Goal: Task Accomplishment & Management: Complete application form

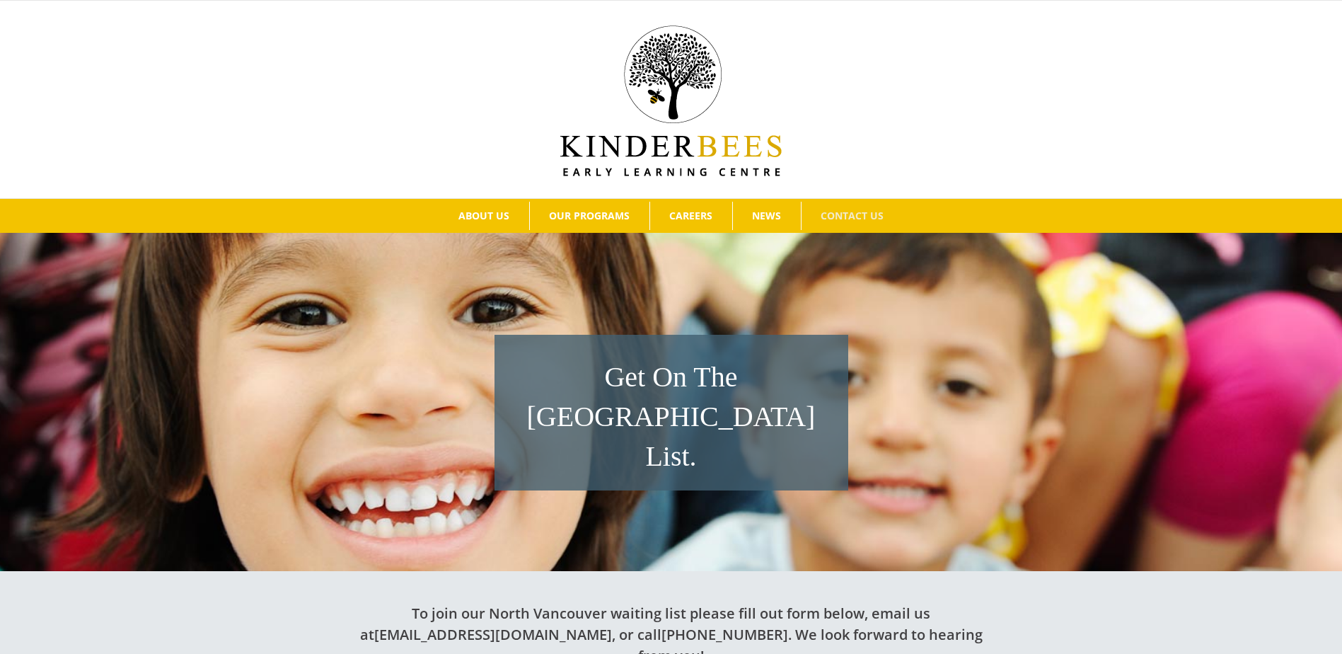
click at [655, 395] on h1 "Get On The [GEOGRAPHIC_DATA] List." at bounding box center [672, 416] width 340 height 119
click at [640, 386] on h1 "Get On The [GEOGRAPHIC_DATA] List." at bounding box center [672, 416] width 340 height 119
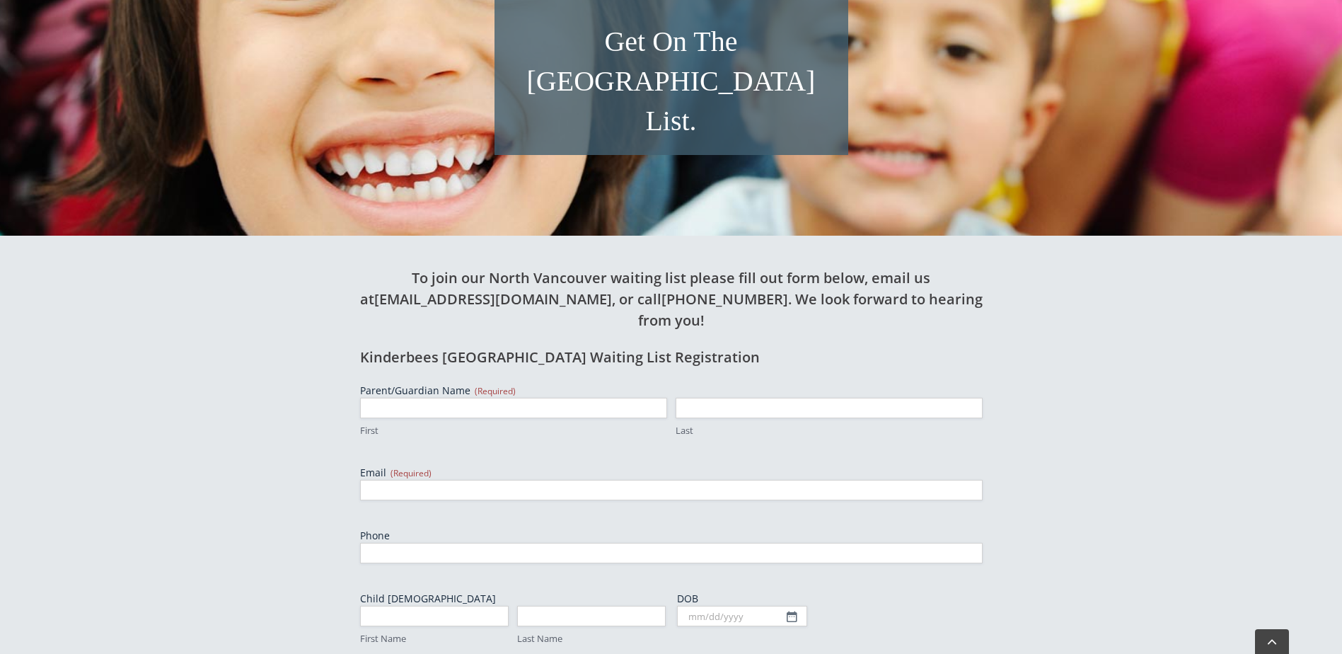
scroll to position [389, 0]
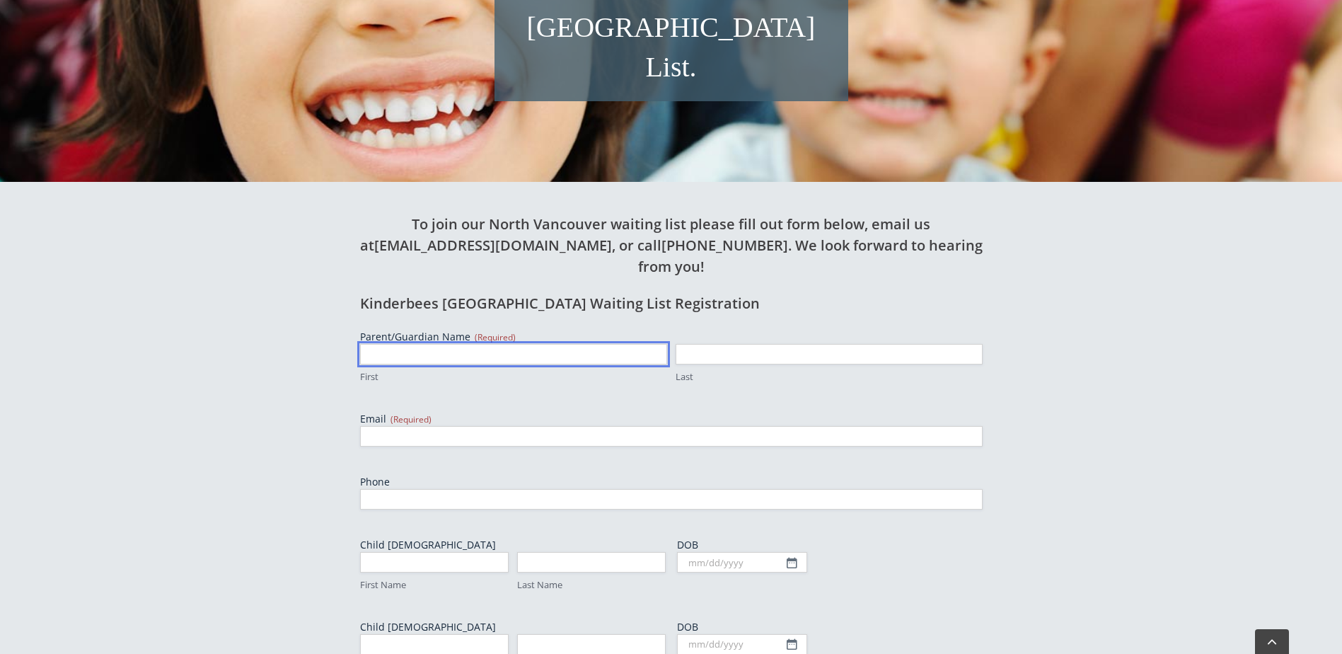
click at [420, 344] on input "First" at bounding box center [513, 354] width 307 height 21
type input "[PERSON_NAME]"
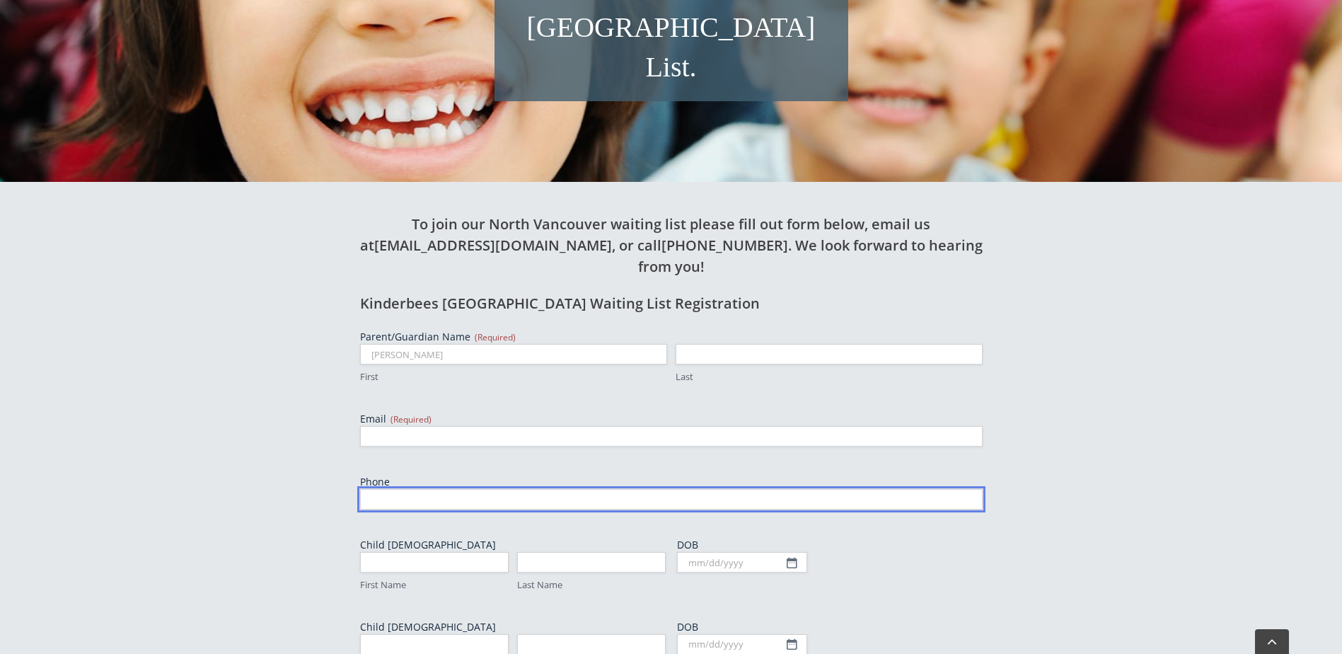
type input "[PERSON_NAME]"
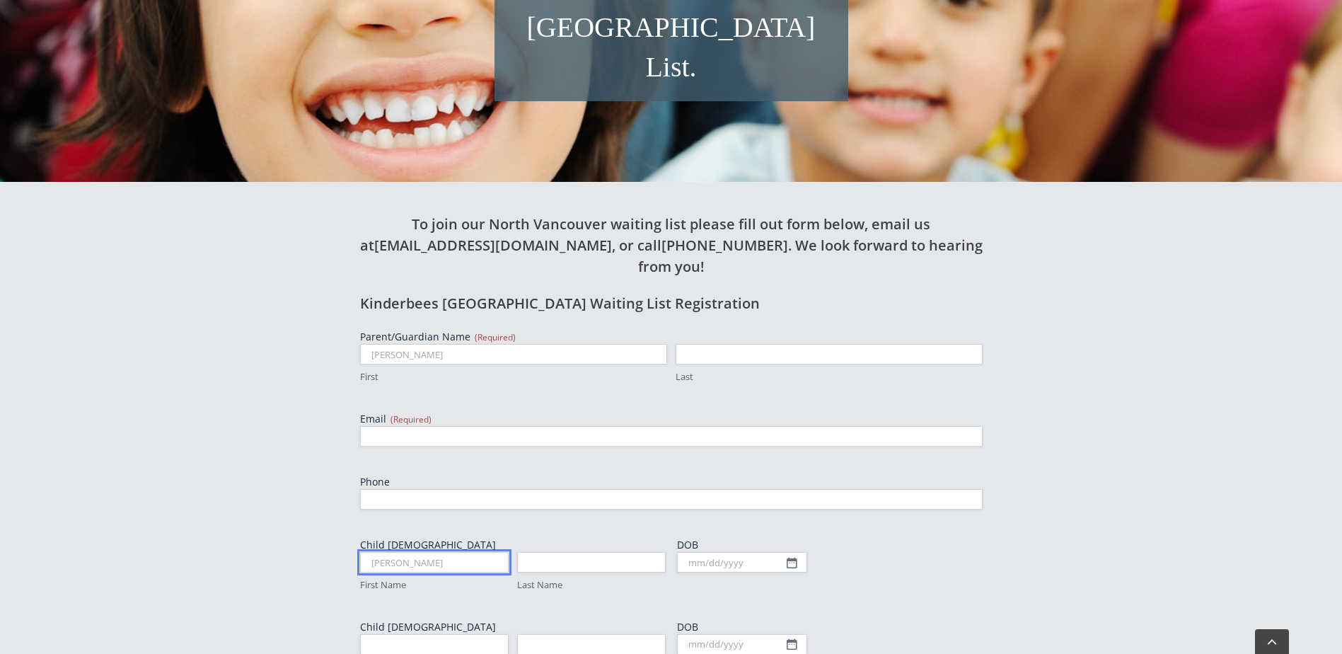
type input "Paquin"
type input "[PERSON_NAME]"
type input "Paquin"
type input "[PERSON_NAME]"
type input "Paquin"
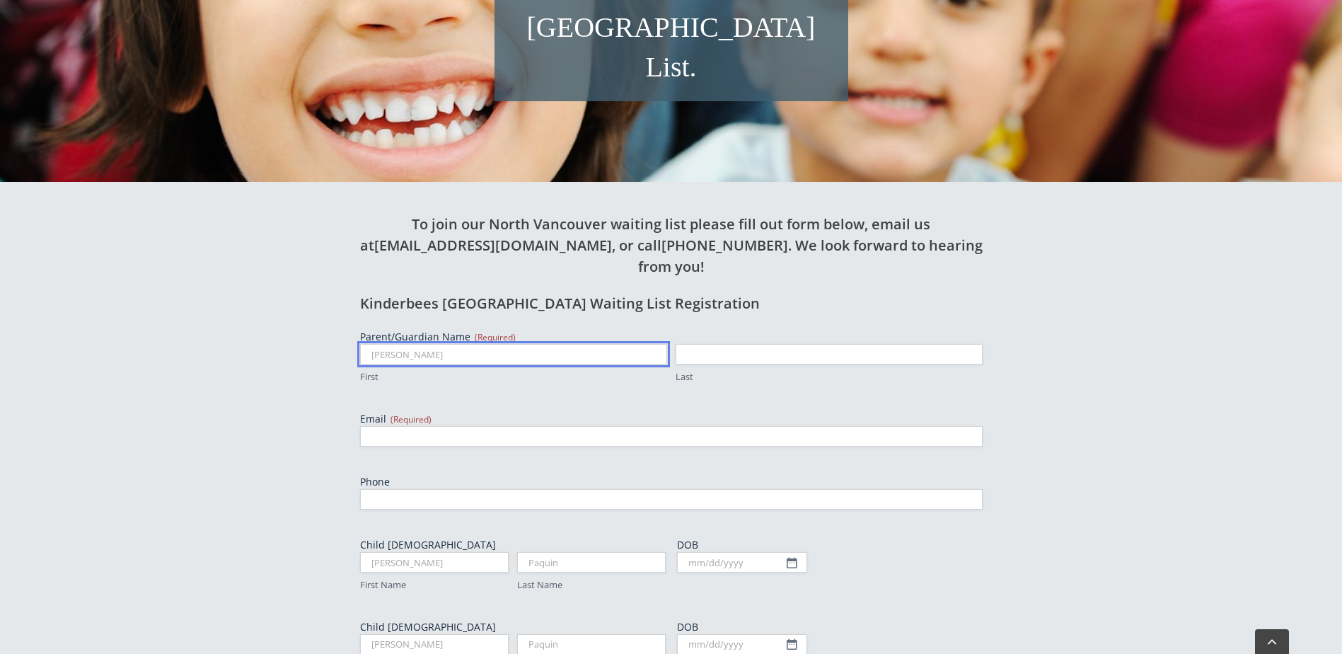
scroll to position [727, 0]
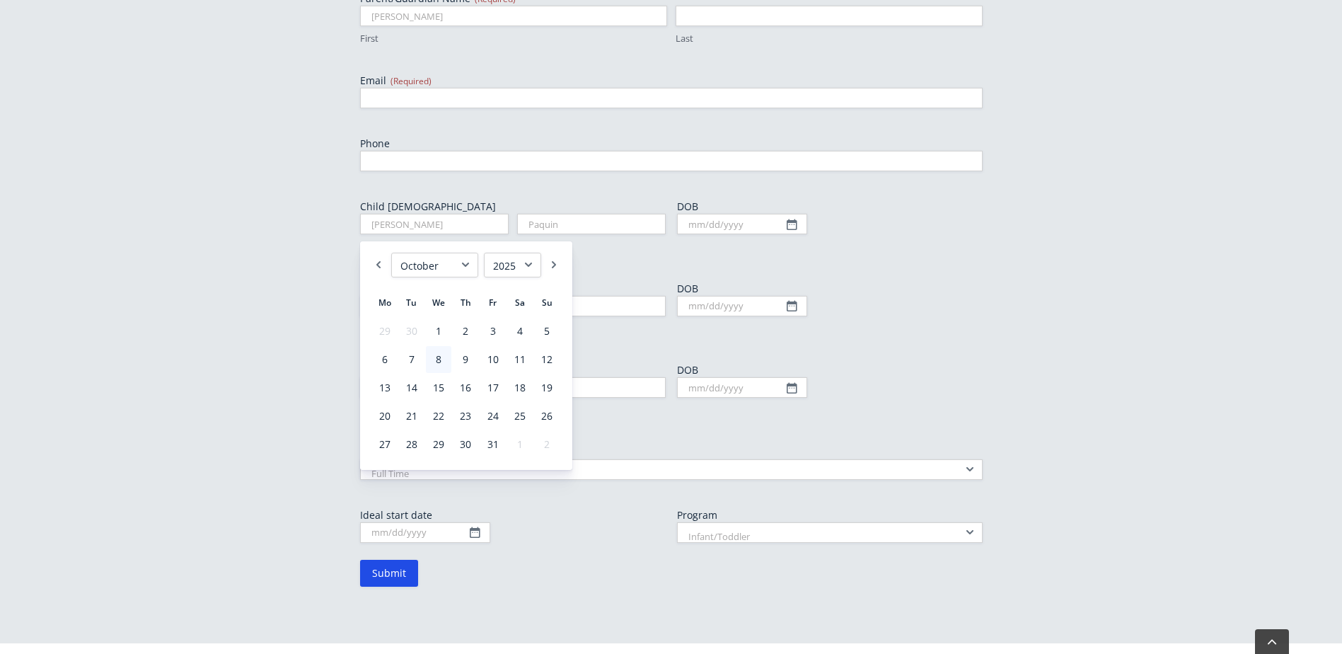
click at [1036, 329] on div "To join our North Vancouver waiting list please fill out form below, email us a…" at bounding box center [671, 236] width 778 height 785
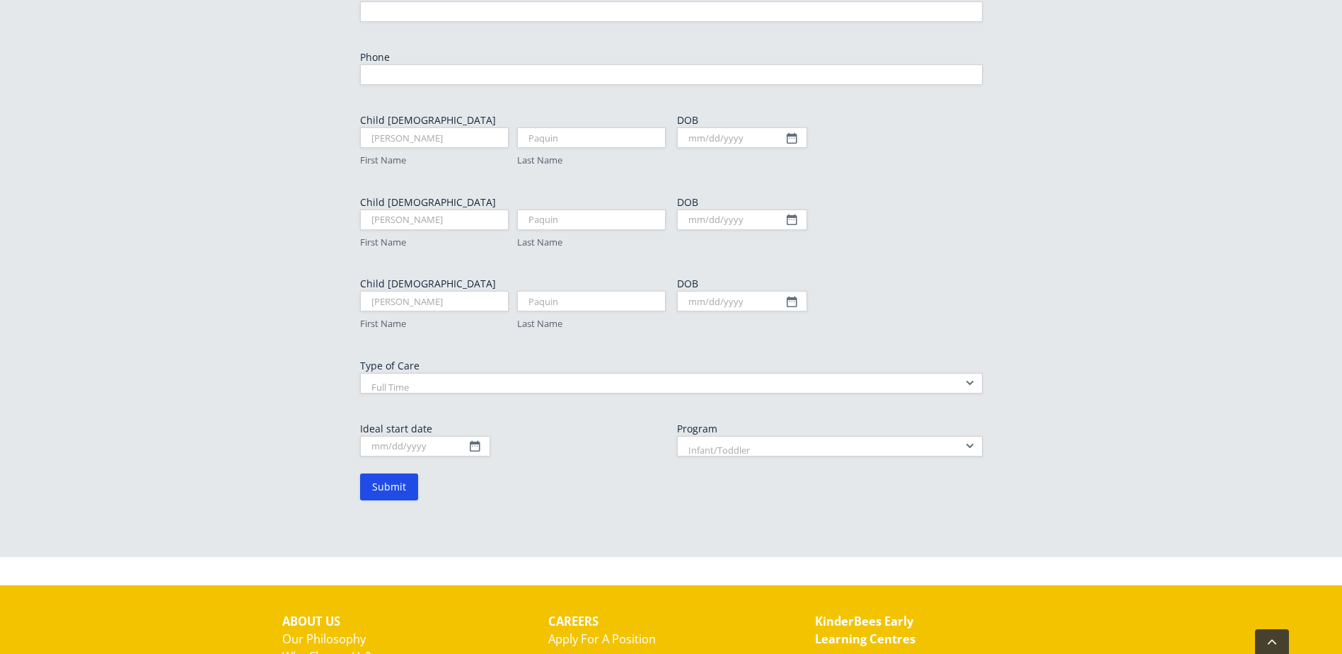
scroll to position [922, 0]
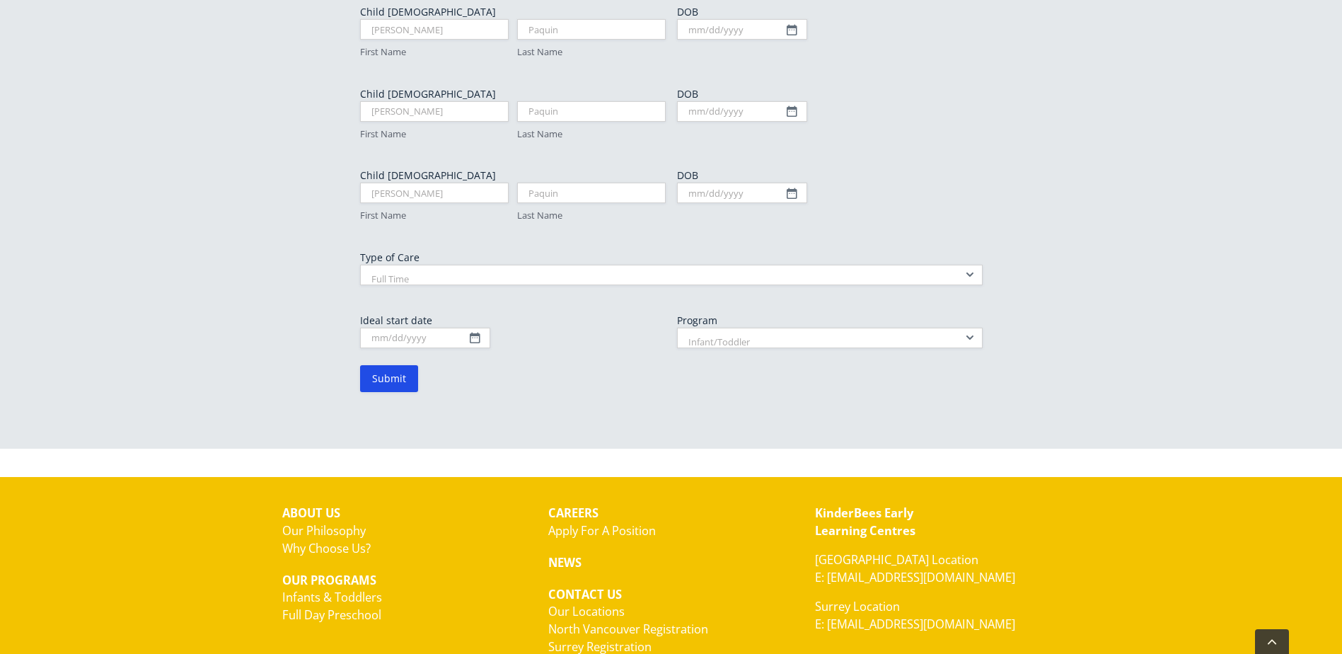
click at [742, 328] on select "Infant/Toddler Preschool" at bounding box center [830, 338] width 306 height 21
select select "Preschool"
click at [677, 328] on select "Infant/Toddler Preschool" at bounding box center [830, 338] width 306 height 21
click at [437, 328] on input "Ideal start date" at bounding box center [425, 338] width 130 height 21
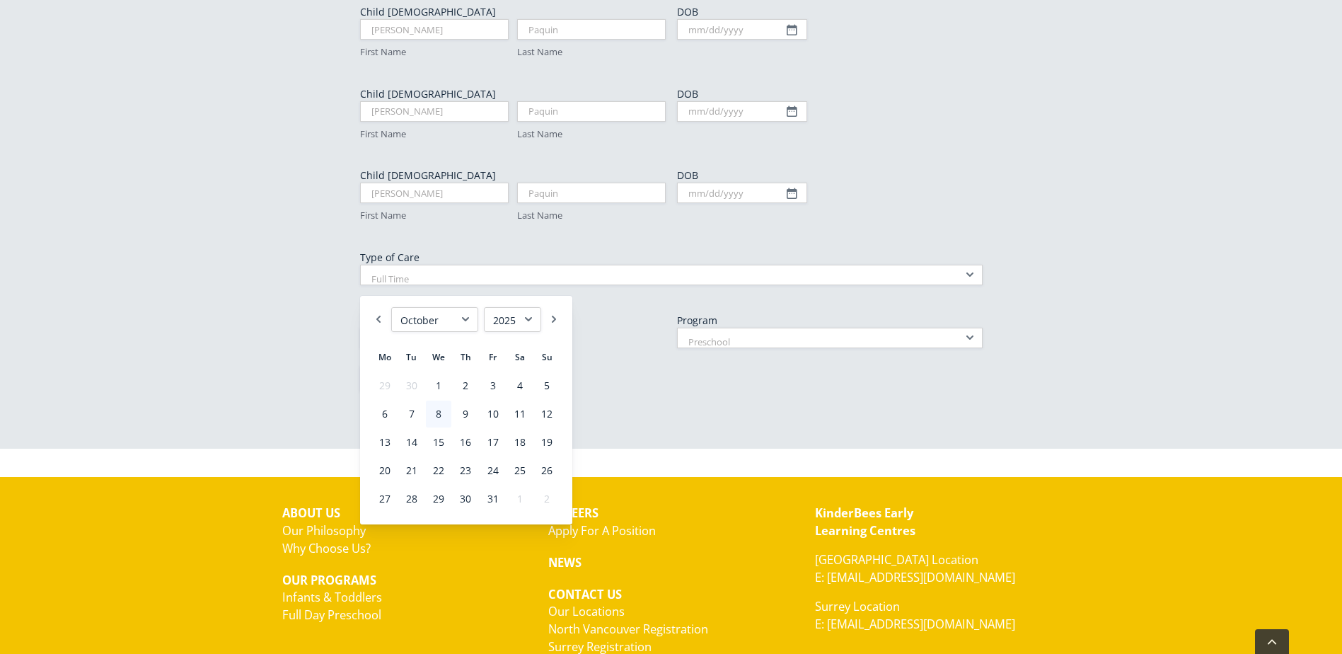
click at [598, 313] on label "Ideal start date" at bounding box center [513, 320] width 306 height 14
click at [490, 328] on input "Ideal start date" at bounding box center [425, 338] width 130 height 21
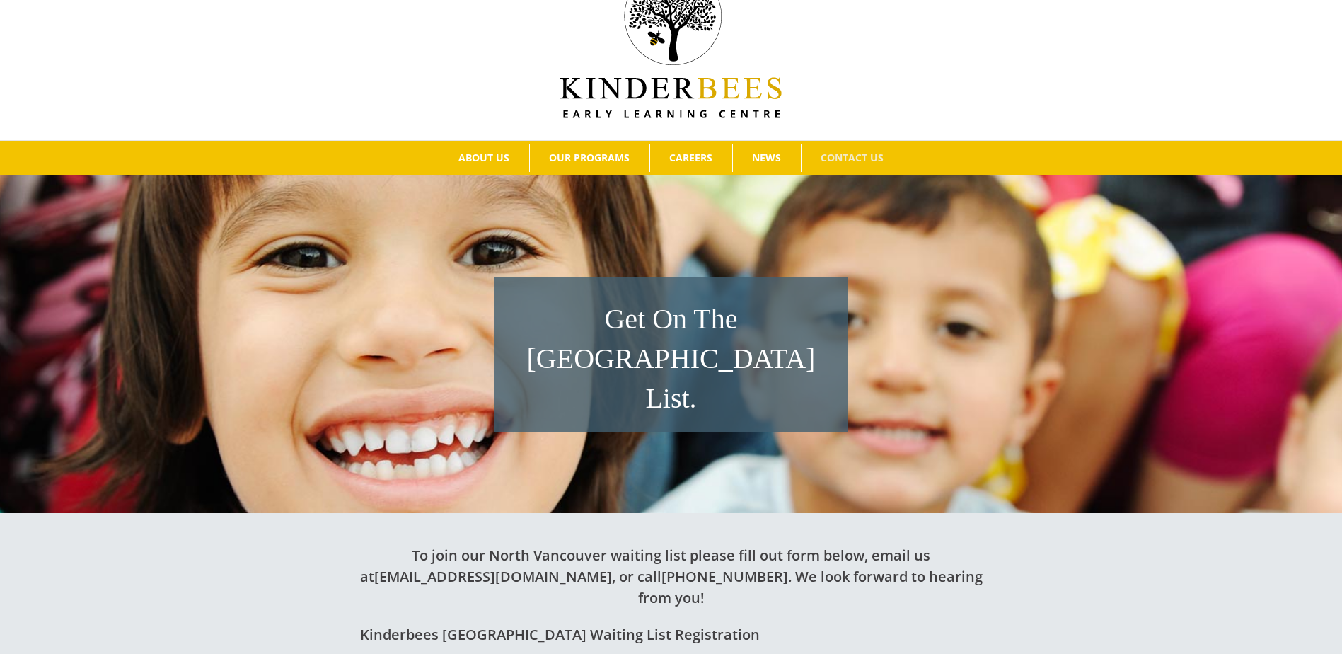
scroll to position [0, 0]
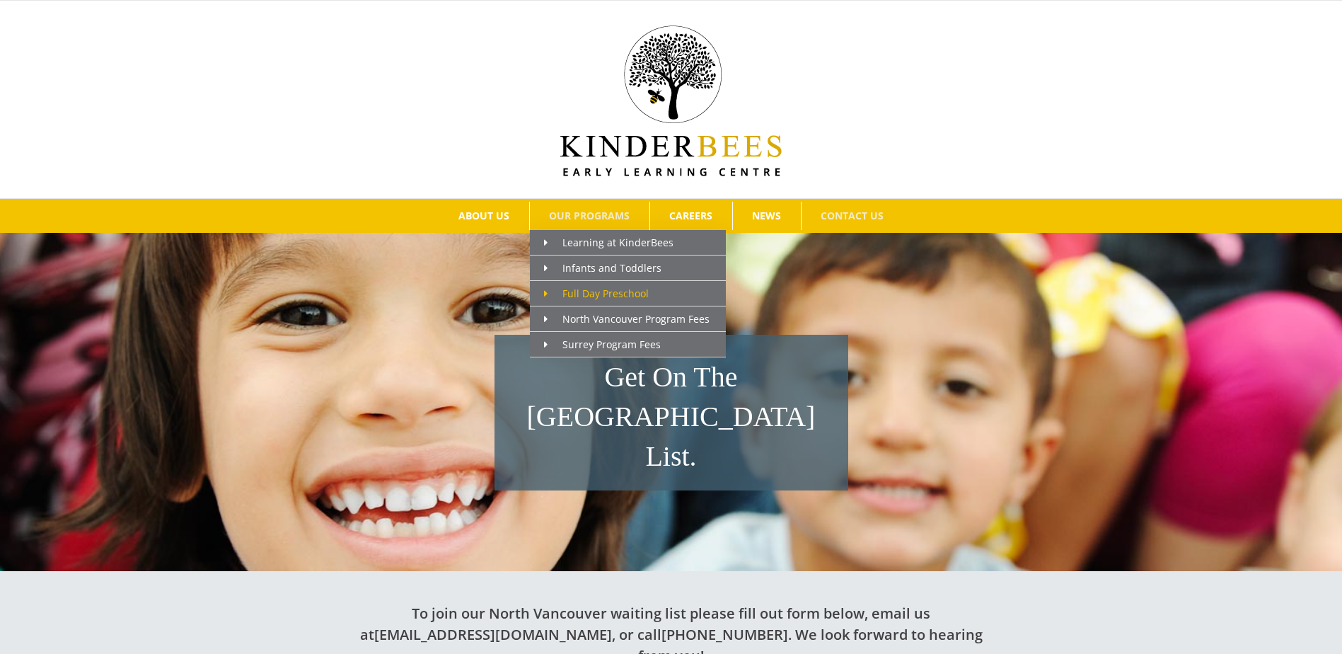
click at [600, 290] on span "Full Day Preschool" at bounding box center [596, 293] width 105 height 13
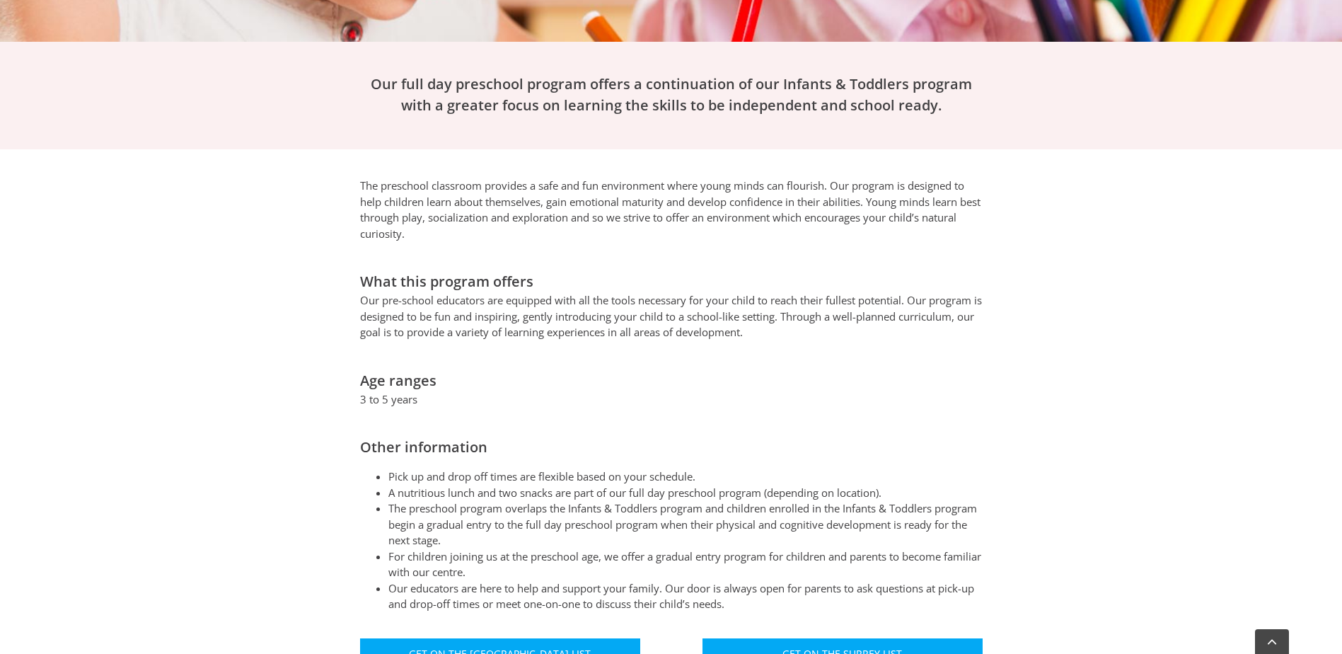
scroll to position [637, 0]
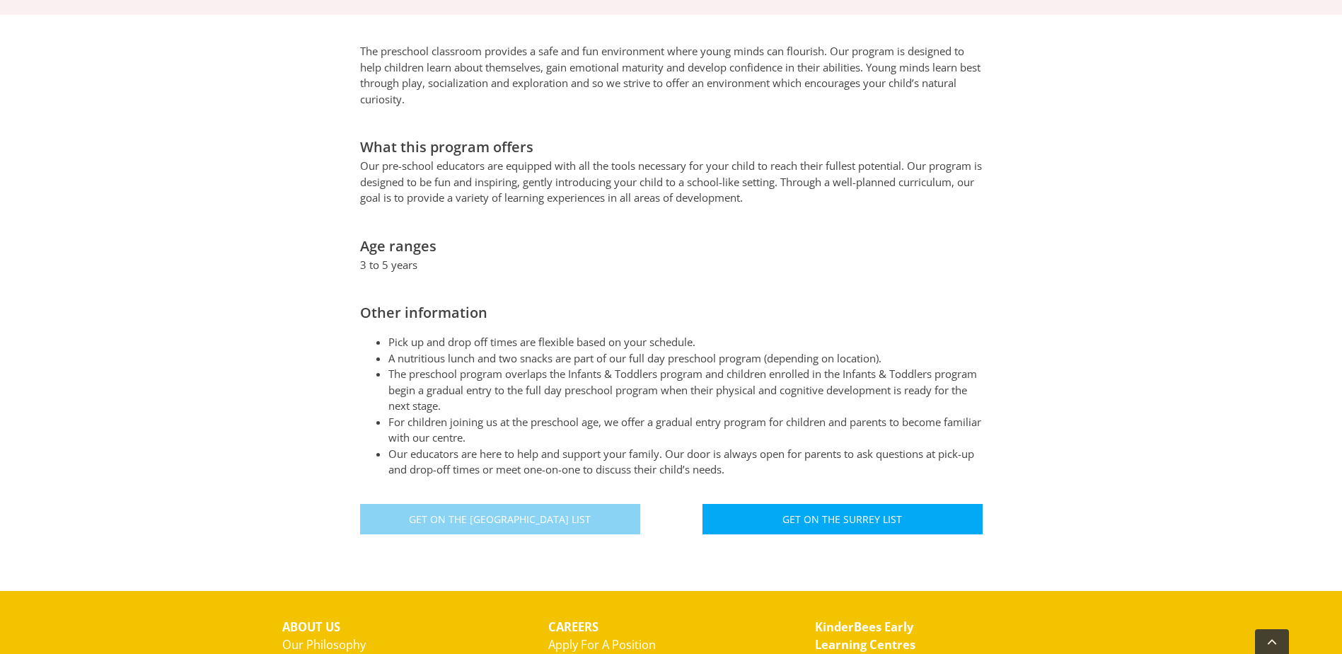
click at [557, 513] on span "Get On The North Vancouver List" at bounding box center [500, 519] width 182 height 12
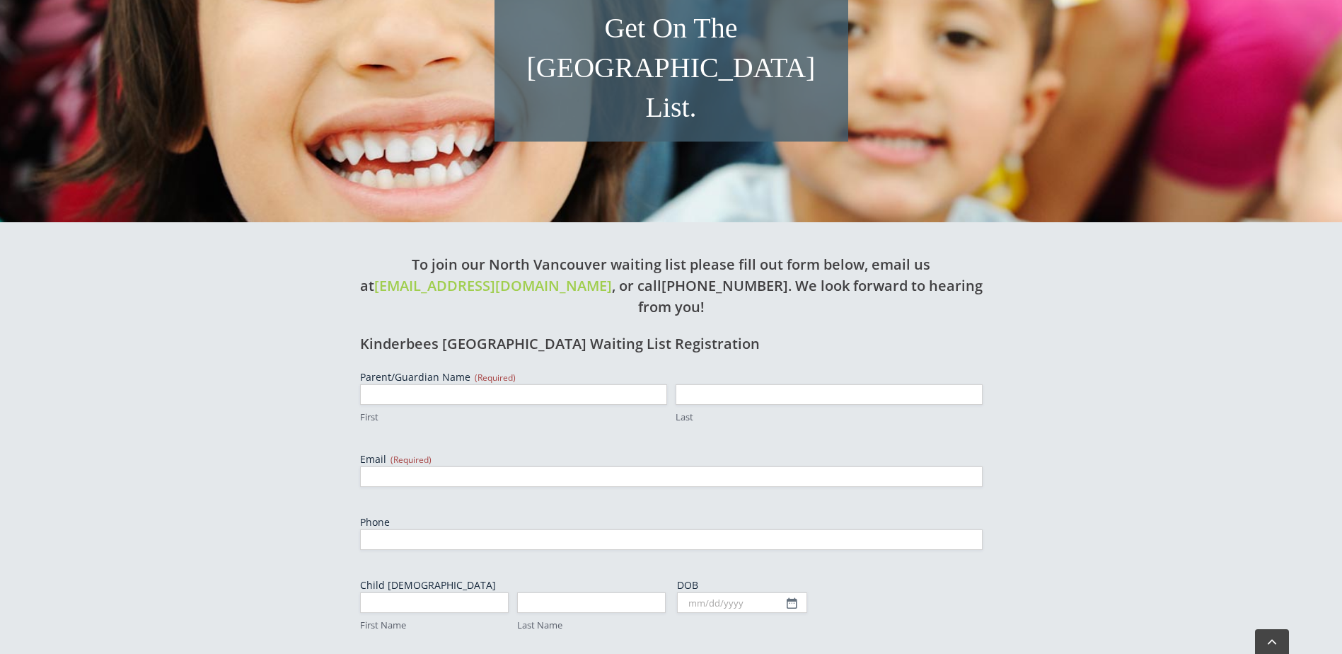
scroll to position [301, 0]
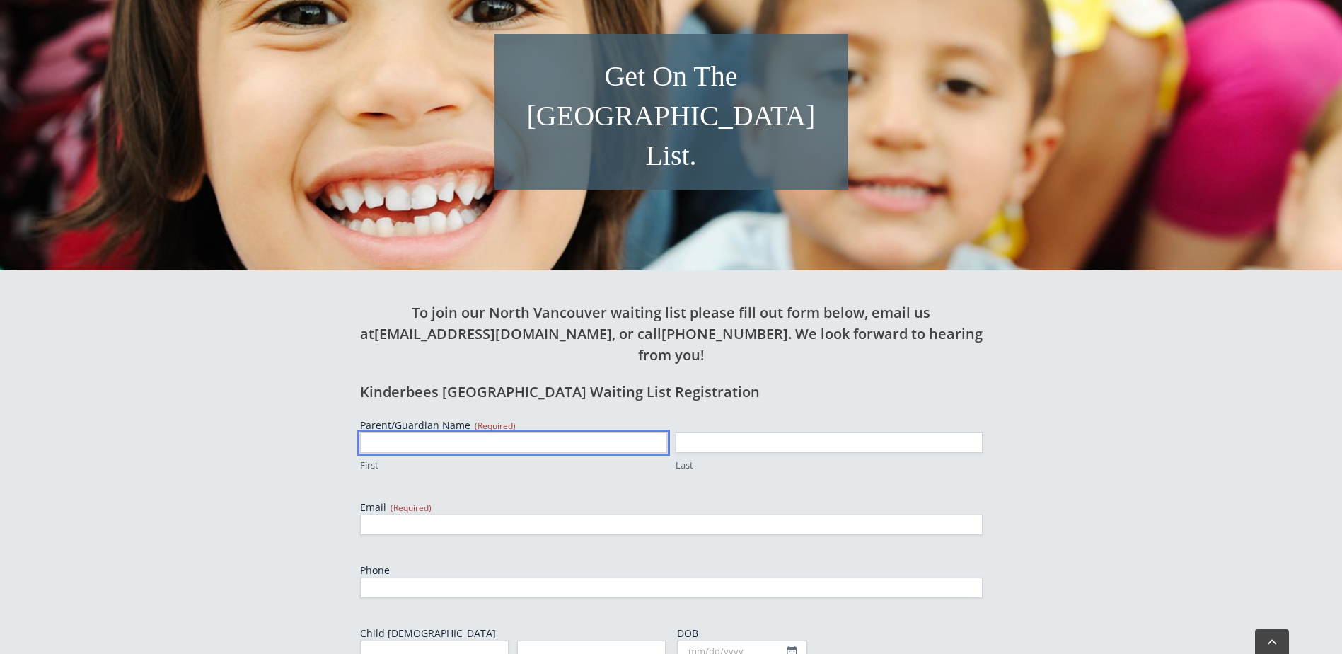
click at [427, 432] on input "First" at bounding box center [513, 442] width 307 height 21
type input "[PERSON_NAME]"
type input "Paquin"
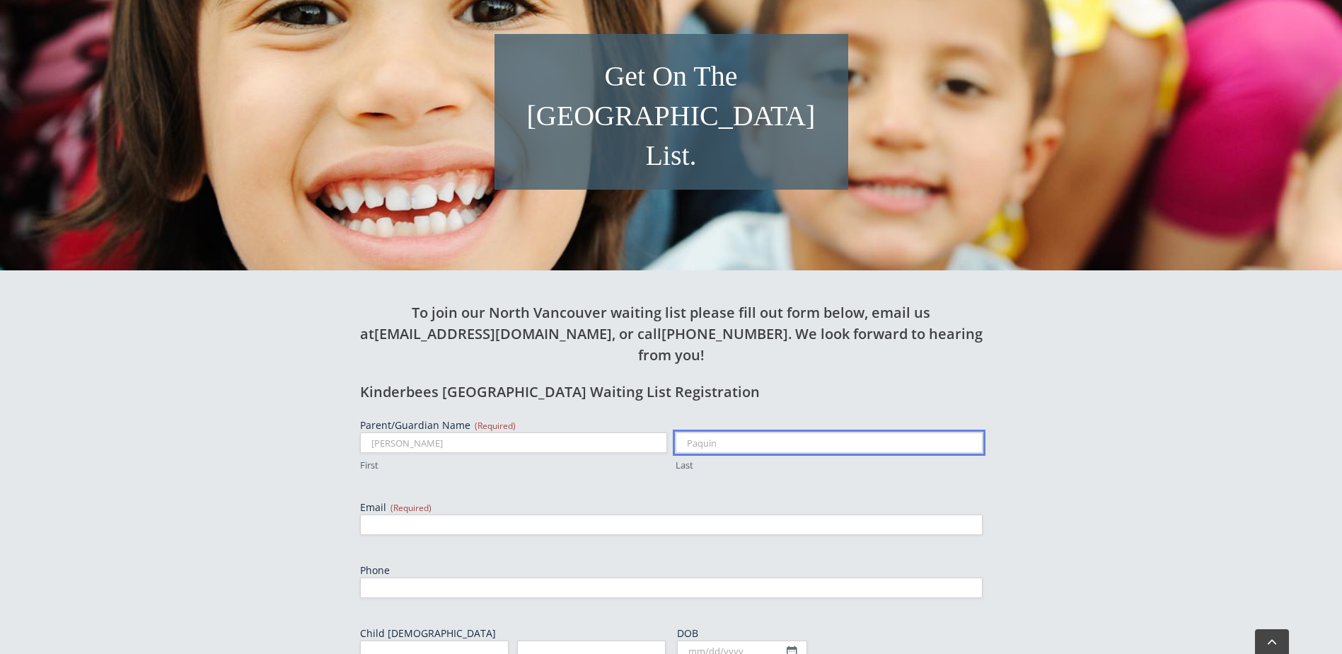
type input "[EMAIL_ADDRESS][PERSON_NAME][DOMAIN_NAME]"
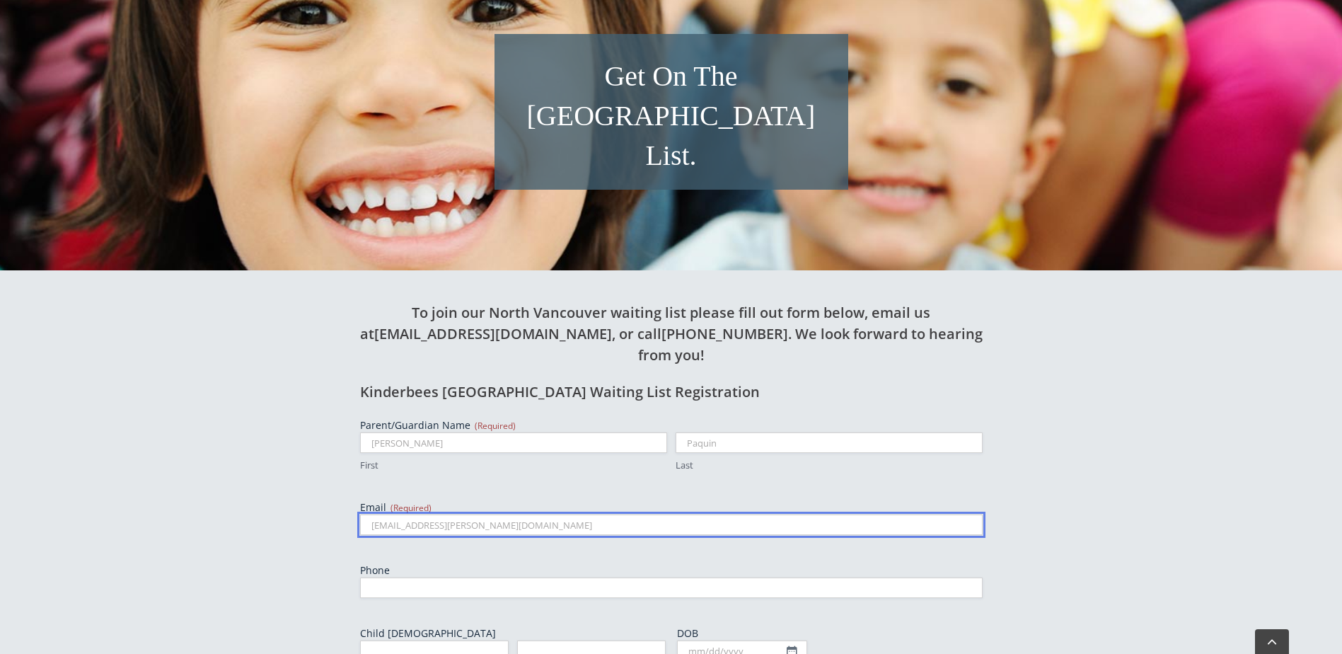
type input "7783868042"
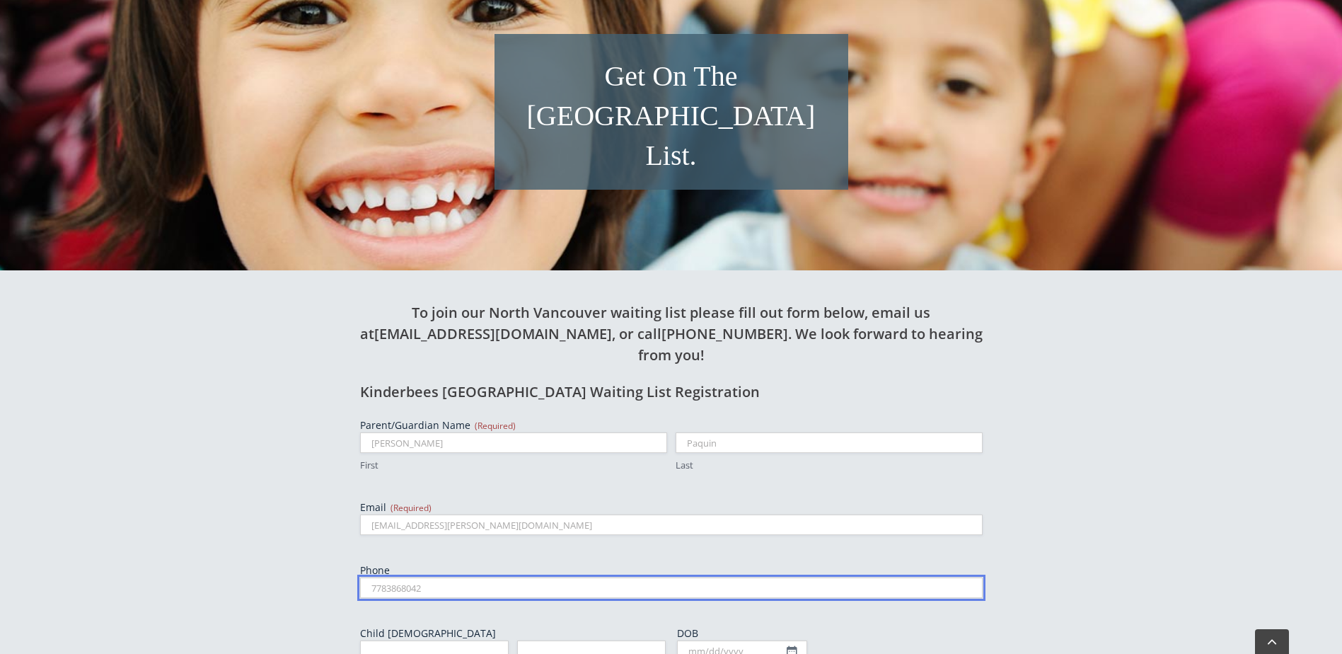
type input "[PERSON_NAME]"
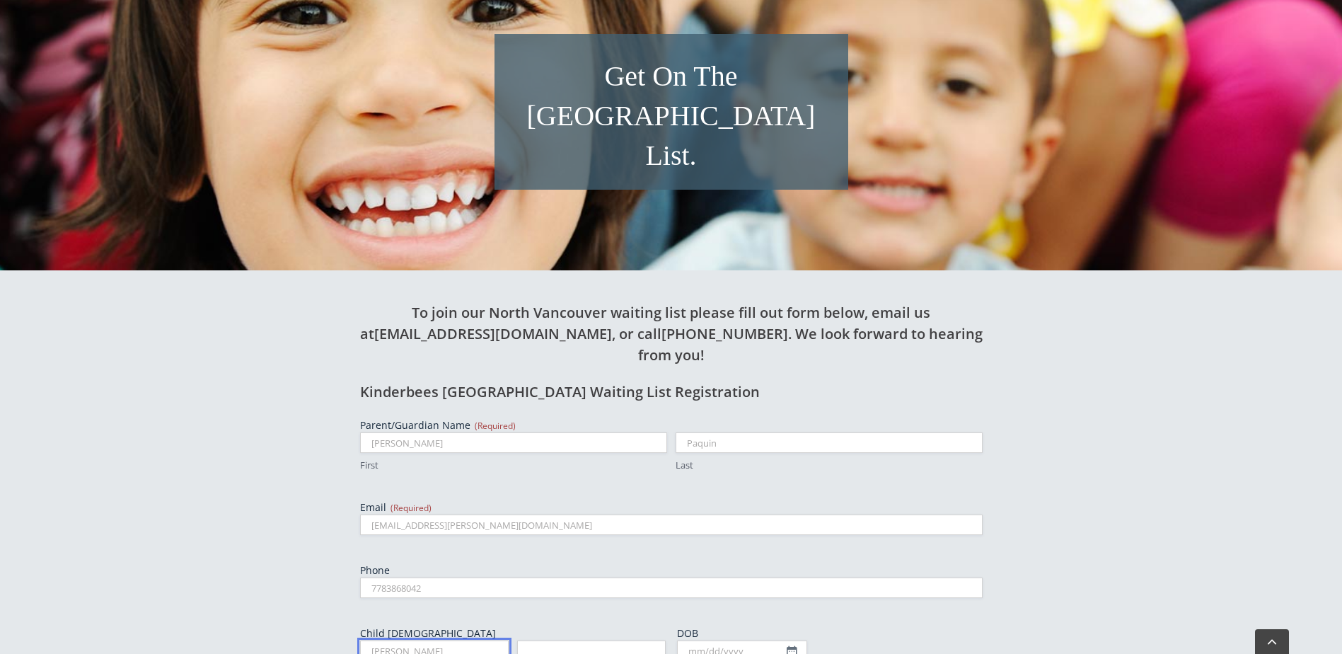
type input "Paquin"
type input "[PERSON_NAME]"
type input "Paquin"
type input "[PERSON_NAME]"
type input "Paquin"
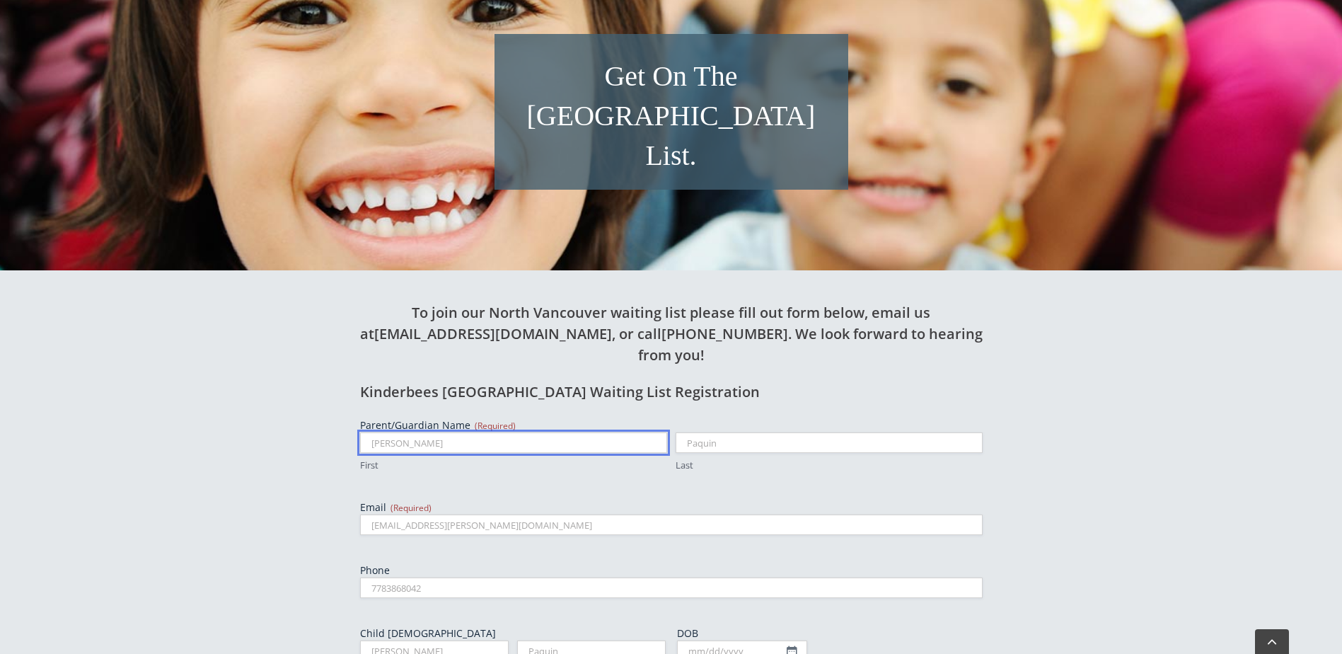
scroll to position [645, 0]
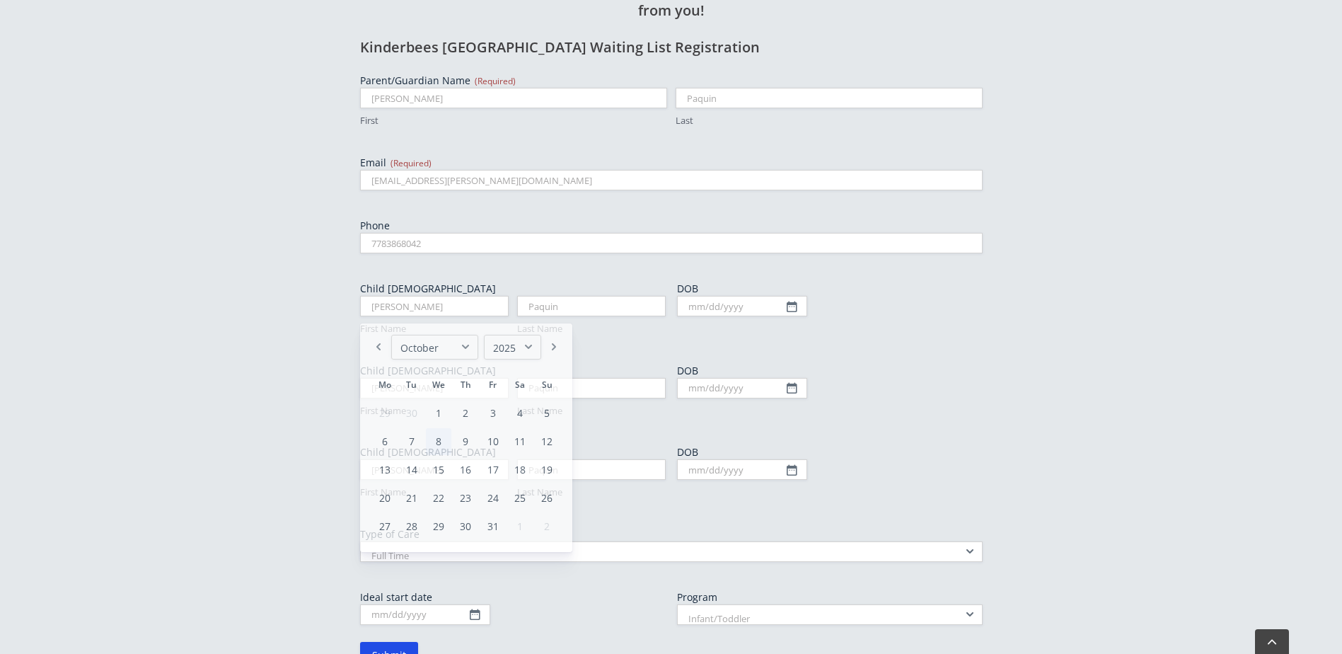
drag, startPoint x: 1083, startPoint y: 405, endPoint x: 853, endPoint y: 386, distance: 230.1
click at [1077, 406] on div "To join our North Vancouver waiting list please fill out form below, email us a…" at bounding box center [671, 325] width 1342 height 799
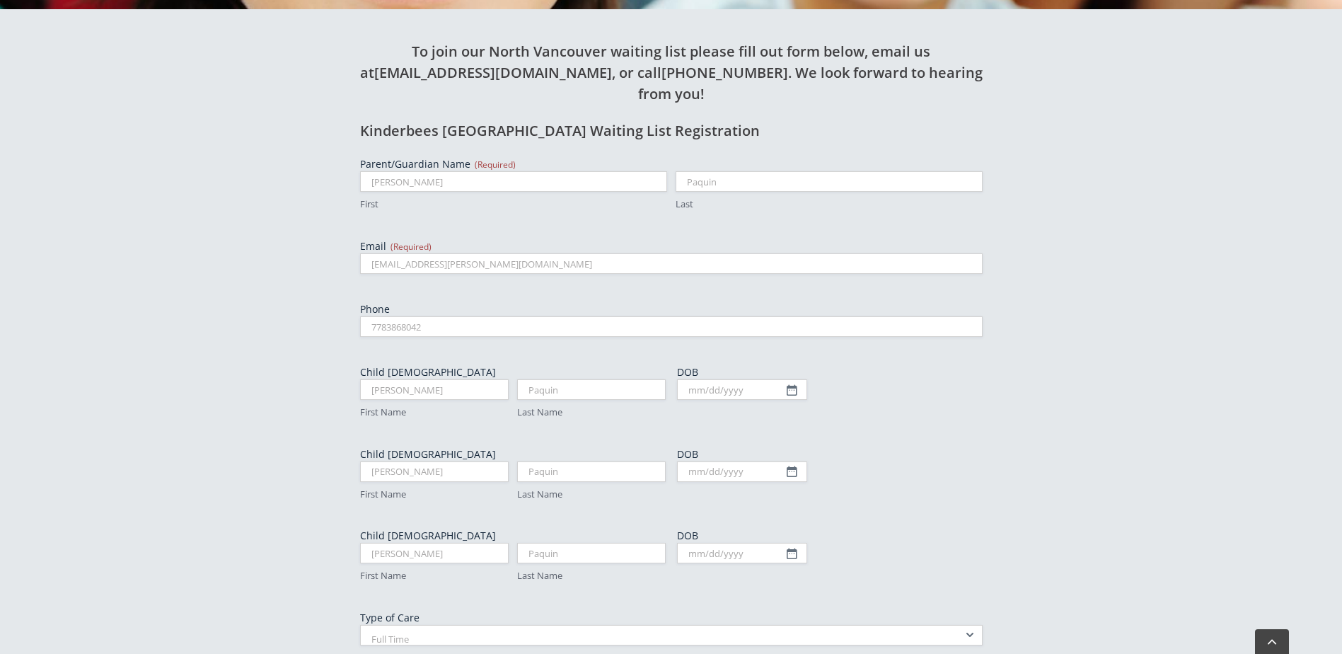
scroll to position [557, 0]
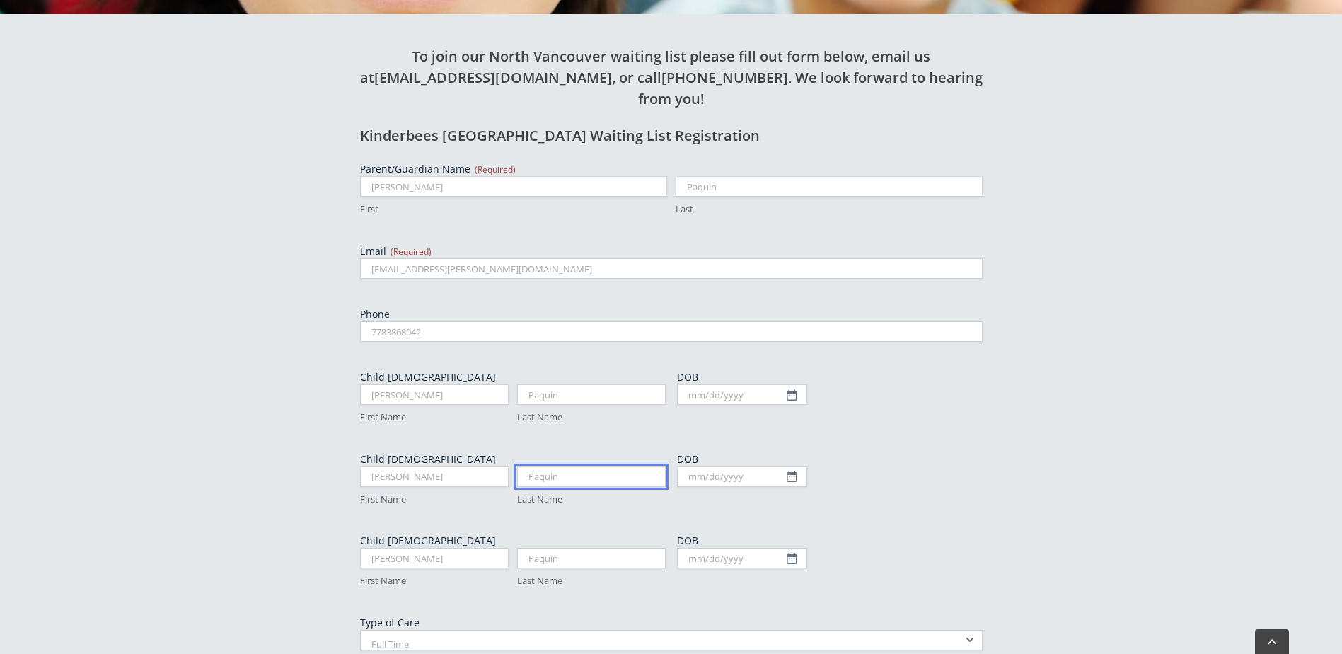
drag, startPoint x: 589, startPoint y: 415, endPoint x: 449, endPoint y: 396, distance: 142.2
click at [449, 452] on fieldset "Child [DEMOGRAPHIC_DATA] [PERSON_NAME] First Name Paquin Last Name" at bounding box center [513, 479] width 306 height 54
click at [334, 402] on div "To join our North Vancouver waiting list please fill out form below, email us a…" at bounding box center [671, 406] width 778 height 785
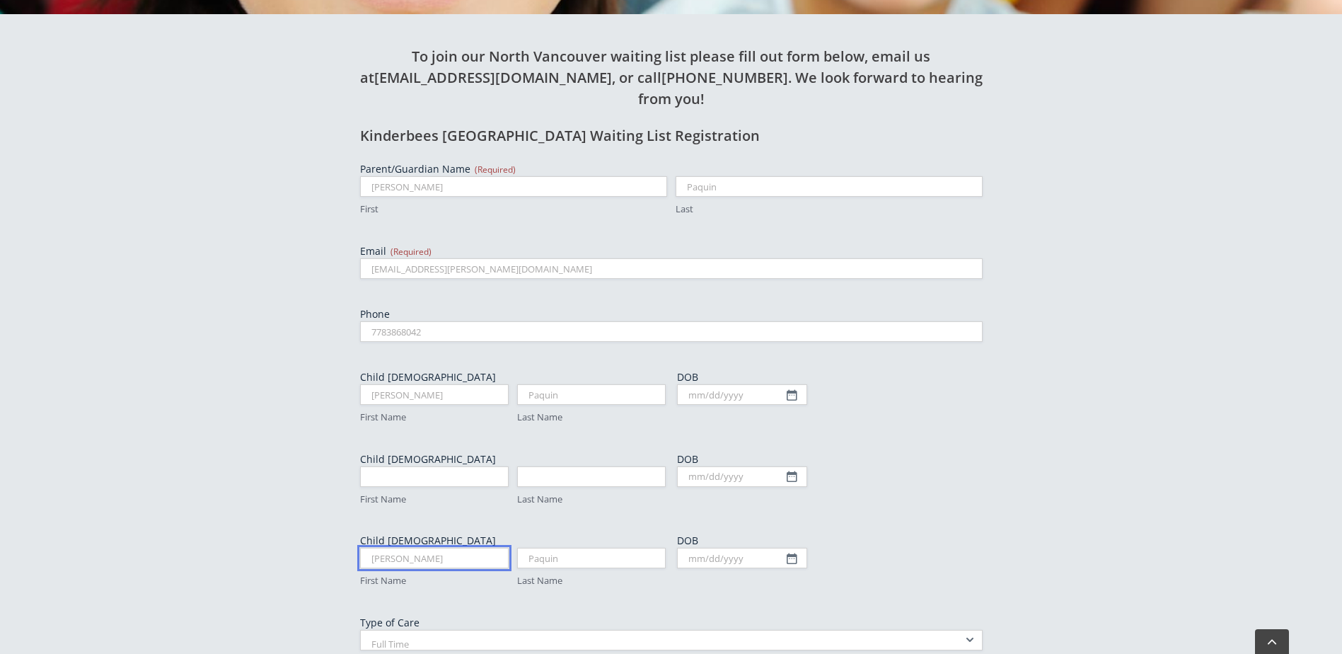
drag, startPoint x: 401, startPoint y: 494, endPoint x: 354, endPoint y: 491, distance: 47.5
click at [354, 491] on div "To join our North Vancouver waiting list please fill out form below, email us a…" at bounding box center [671, 406] width 778 height 785
drag, startPoint x: 463, startPoint y: 495, endPoint x: 456, endPoint y: 494, distance: 7.8
click at [455, 548] on div "First Name Paquin Last Name" at bounding box center [513, 568] width 314 height 40
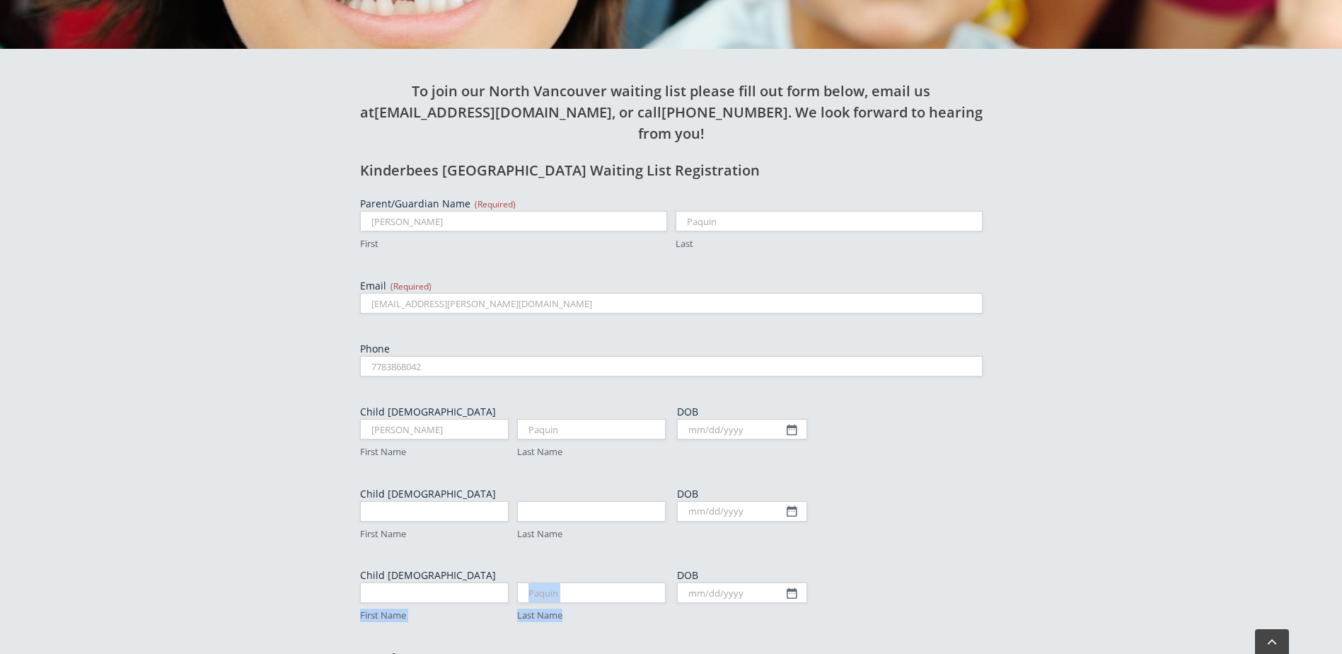
scroll to position [504, 0]
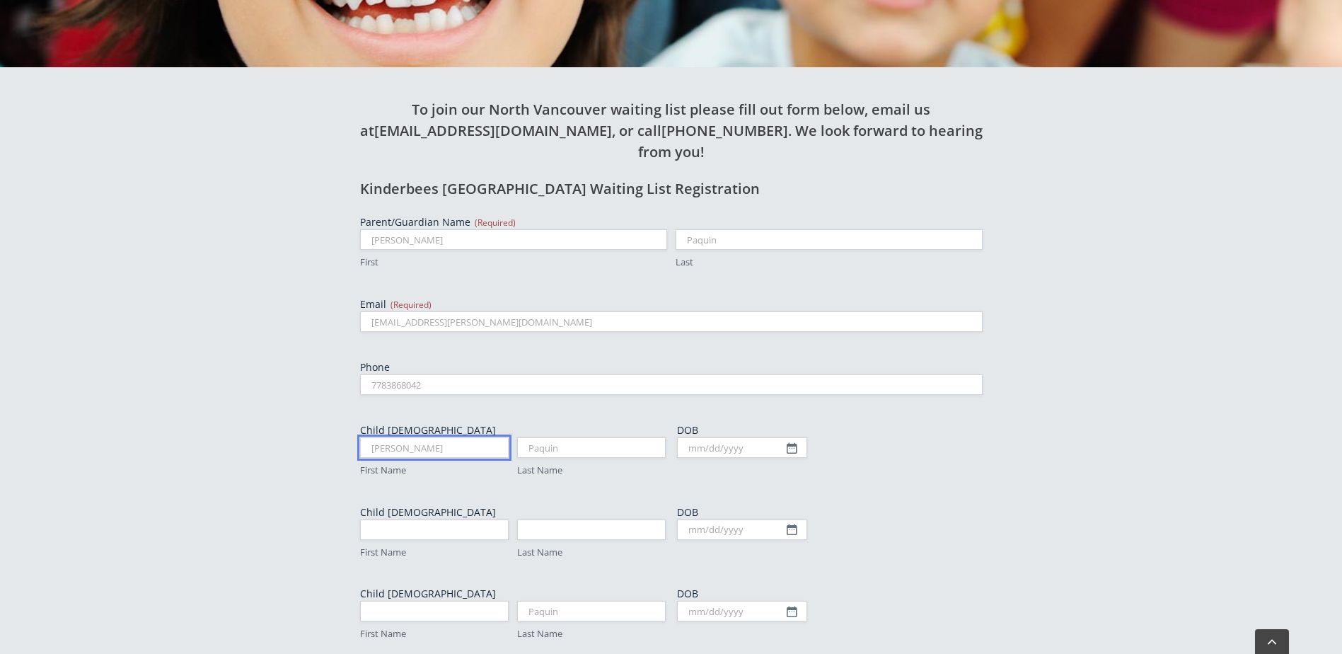
drag, startPoint x: 405, startPoint y: 390, endPoint x: 368, endPoint y: 387, distance: 37.6
click at [368, 437] on input "[PERSON_NAME]" at bounding box center [434, 447] width 149 height 21
type input "Charlotte"
type input "Paquin"
type input "Charlotte"
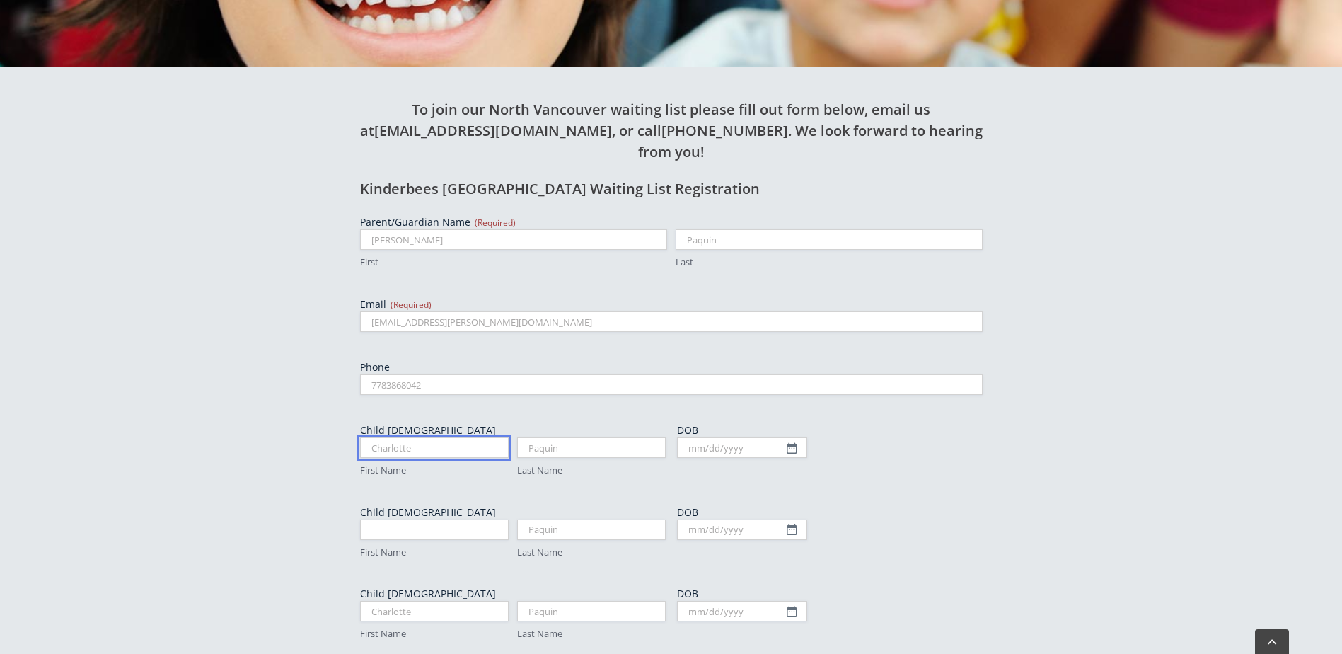
scroll to position [872, 0]
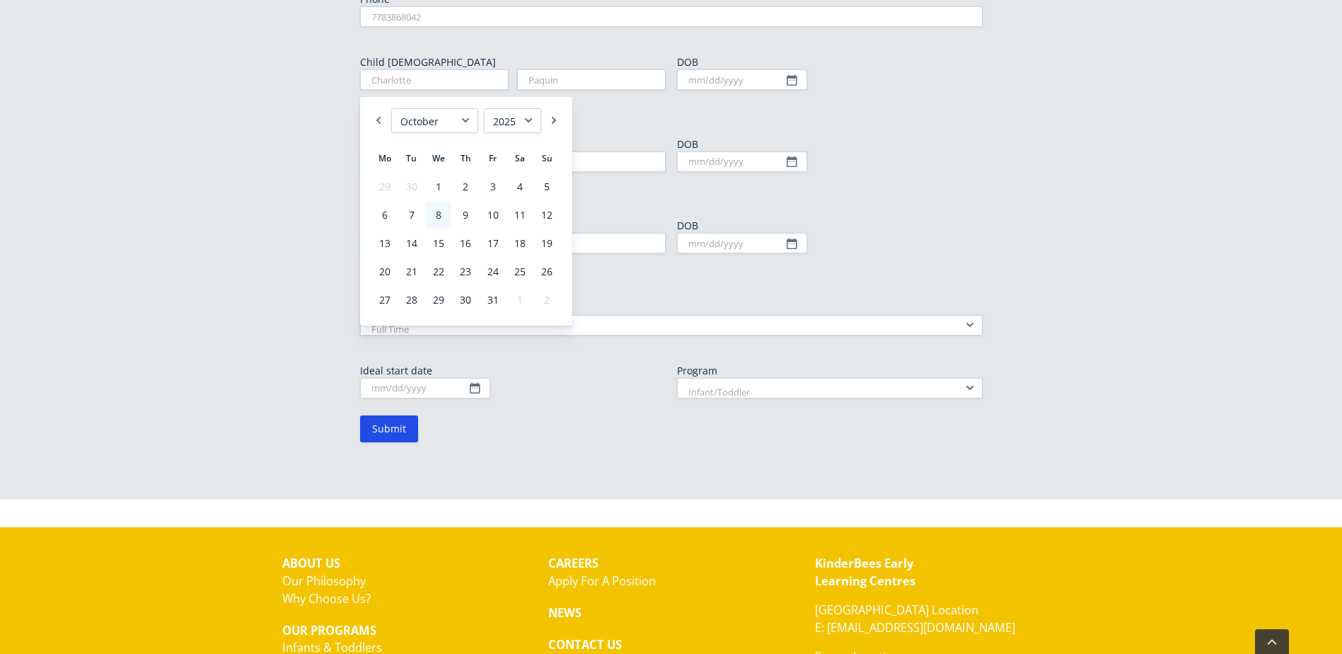
click at [466, 125] on select "January February March April May June July August September October November De…" at bounding box center [434, 120] width 87 height 25
click at [521, 120] on select "1925 1926 1927 1928 1929 1930 1931 1932 1933 1934 1935 1936 1937 1938 1939 1940…" at bounding box center [512, 120] width 57 height 25
click at [387, 299] on link "28" at bounding box center [384, 300] width 25 height 27
type input "[DATE]"
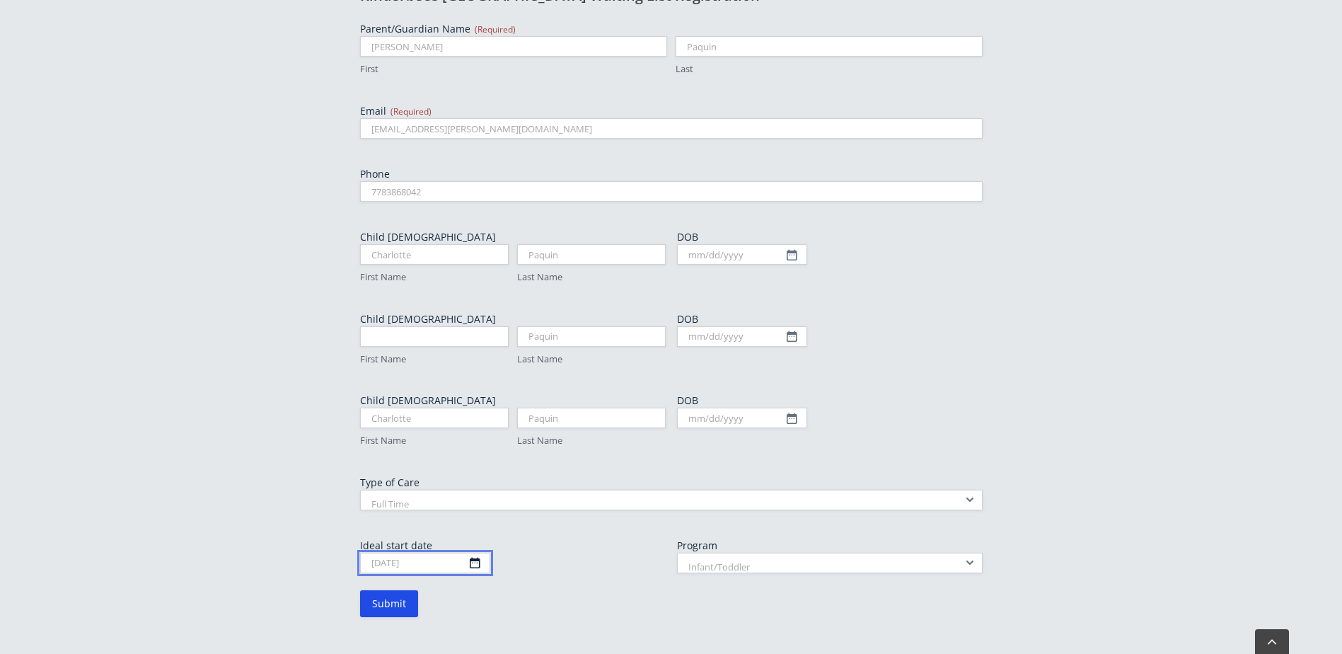
scroll to position [695, 0]
drag, startPoint x: 430, startPoint y: 504, endPoint x: 390, endPoint y: 502, distance: 40.4
click at [370, 555] on input "[DATE]" at bounding box center [425, 565] width 130 height 21
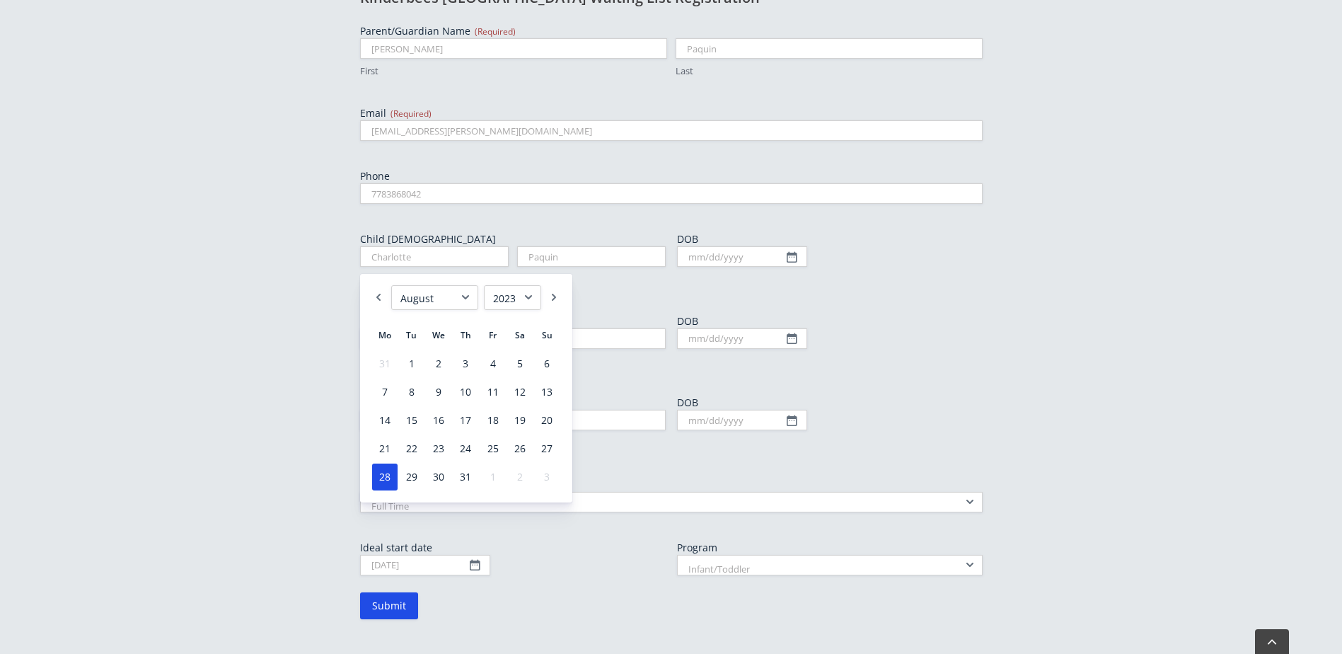
click at [521, 297] on select "1925 1926 1927 1928 1929 1930 1931 1932 1933 1934 1935 1936 1937 1938 1939 1940…" at bounding box center [512, 297] width 57 height 25
click at [595, 582] on div "To join our North Vancouver waiting list please fill out form below, email us a…" at bounding box center [671, 268] width 778 height 785
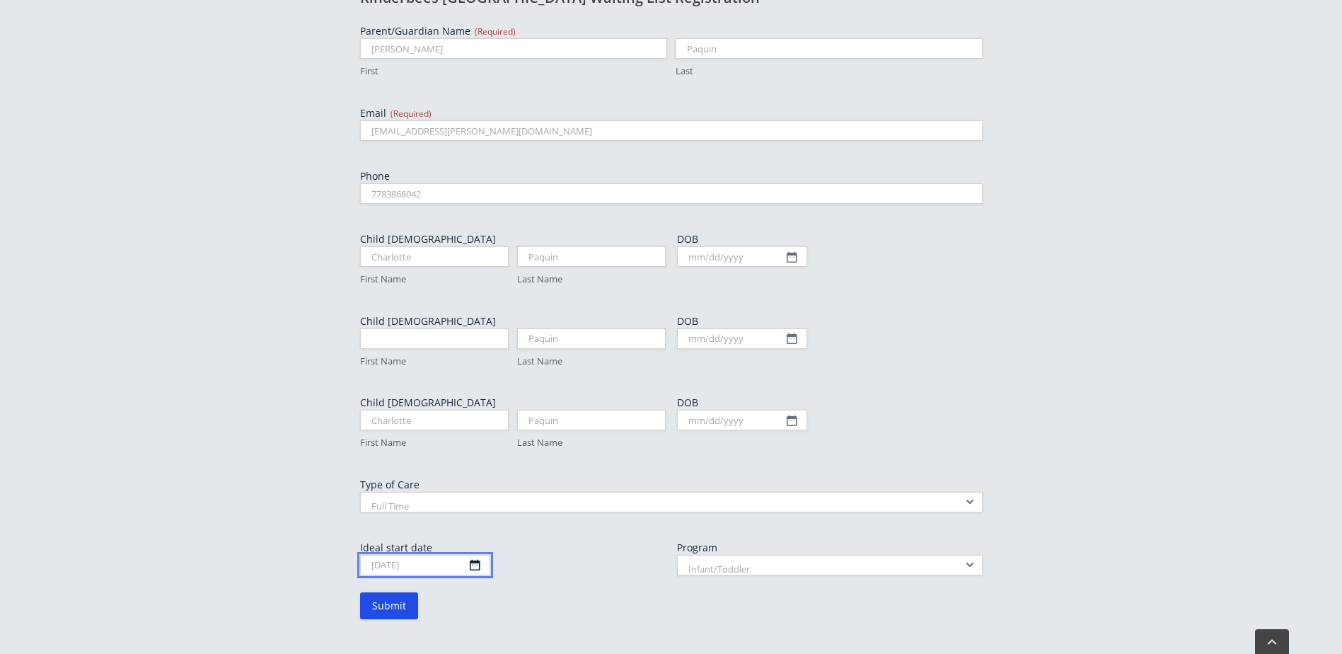
click at [435, 500] on body "Skip to content Search for:  ABOUT US Our Philosophy Why Choose Us? OUR PROGRA…" at bounding box center [671, 141] width 1342 height 1673
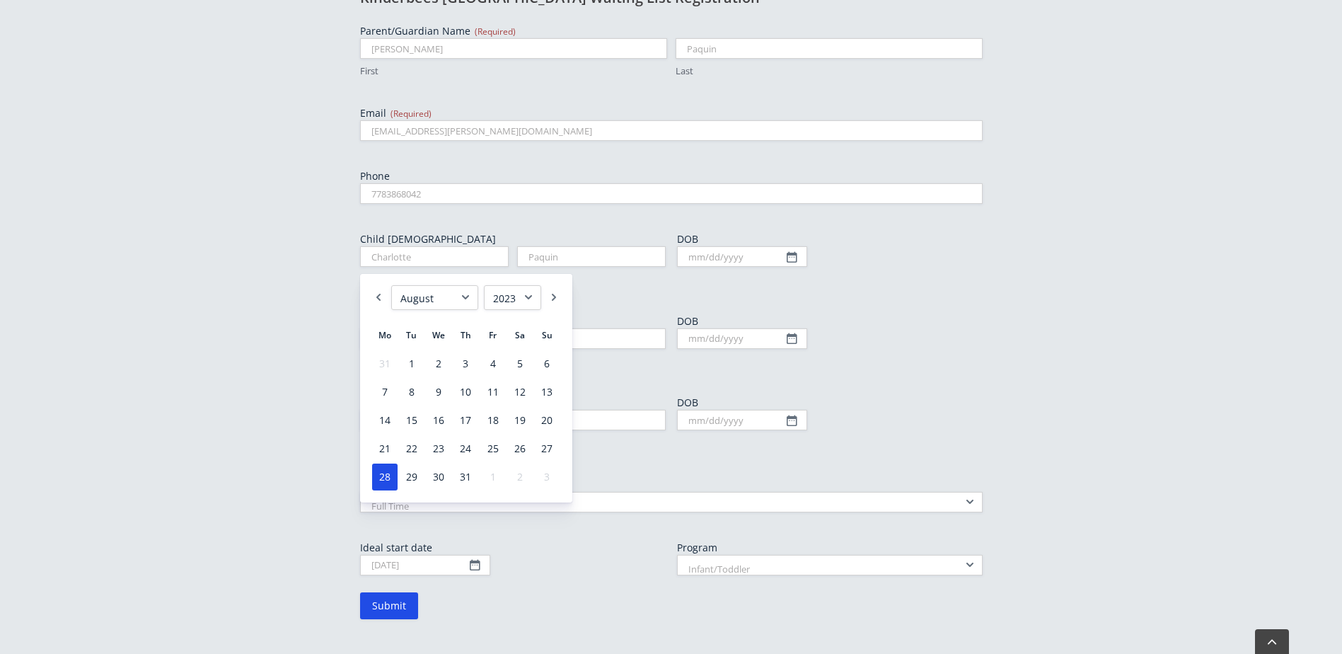
click at [386, 475] on link "28" at bounding box center [384, 476] width 25 height 27
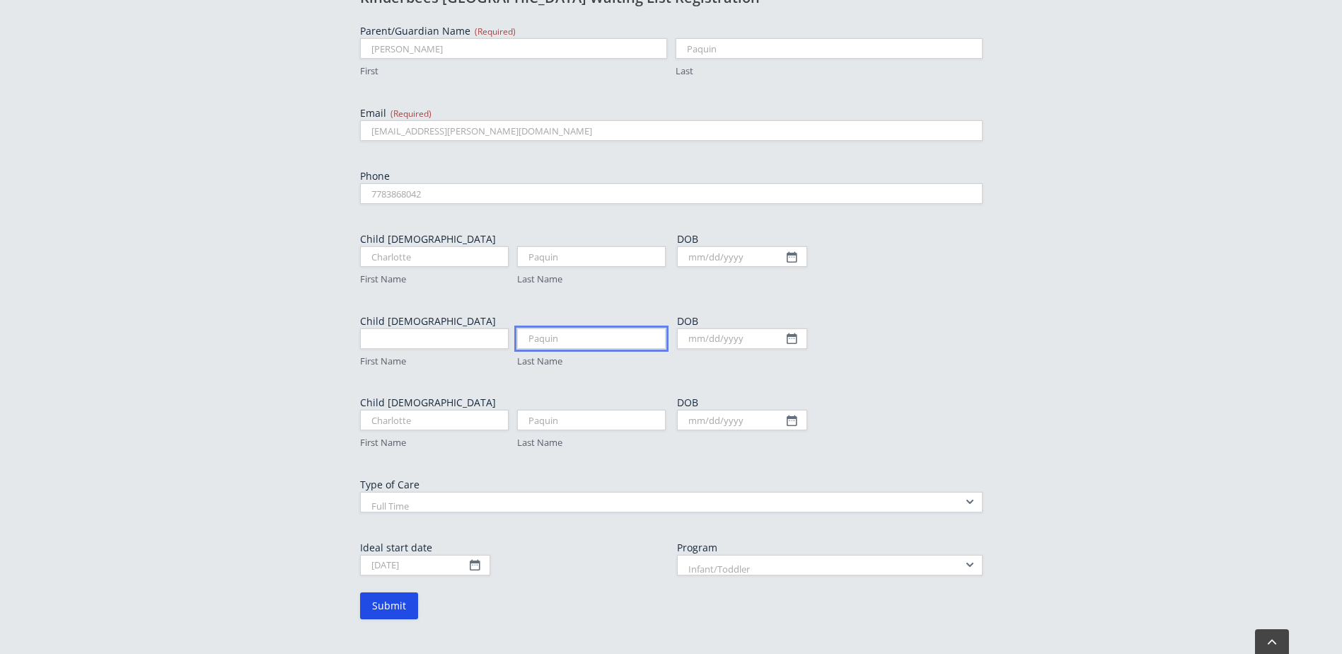
drag, startPoint x: 573, startPoint y: 278, endPoint x: 490, endPoint y: 275, distance: 83.6
click at [490, 328] on div "First Name Paquin Last Name" at bounding box center [513, 348] width 314 height 40
drag, startPoint x: 408, startPoint y: 357, endPoint x: 374, endPoint y: 354, distance: 33.4
click at [374, 410] on input "Charlotte" at bounding box center [434, 420] width 149 height 21
type input "C"
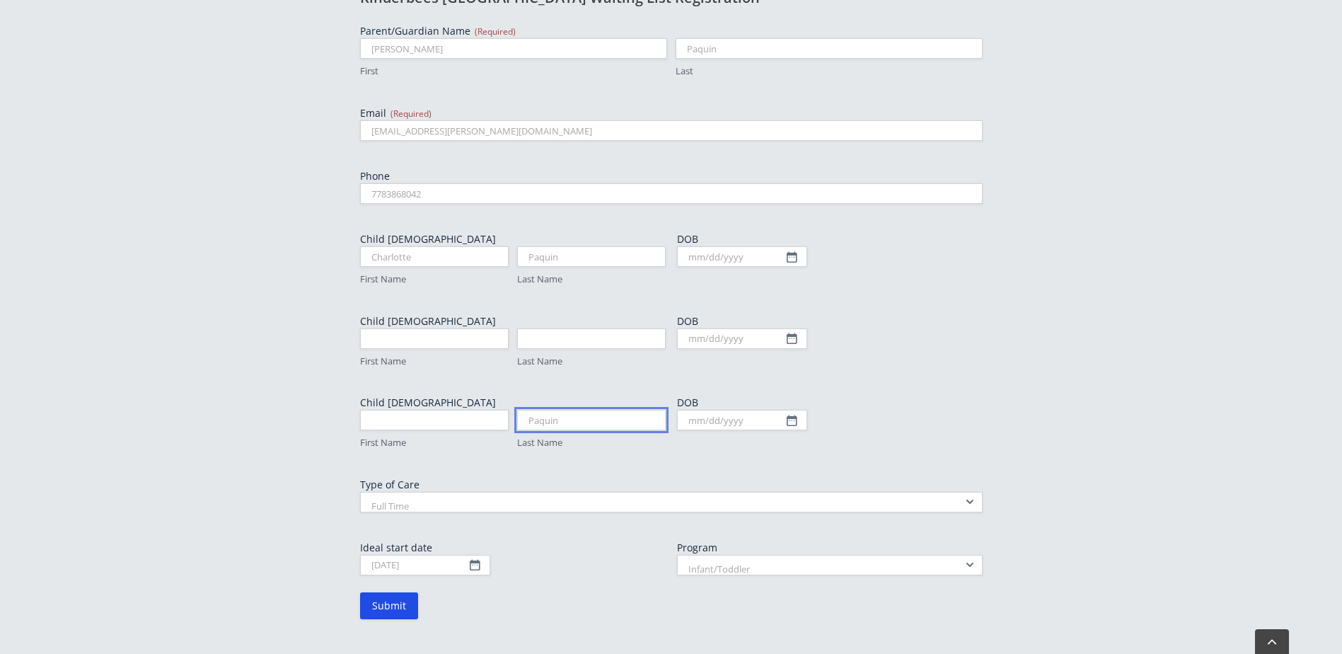
drag, startPoint x: 565, startPoint y: 362, endPoint x: 488, endPoint y: 358, distance: 77.2
click at [488, 410] on div "First Name Paquin Last Name" at bounding box center [513, 430] width 314 height 40
click at [790, 246] on input "DOB" at bounding box center [742, 256] width 130 height 21
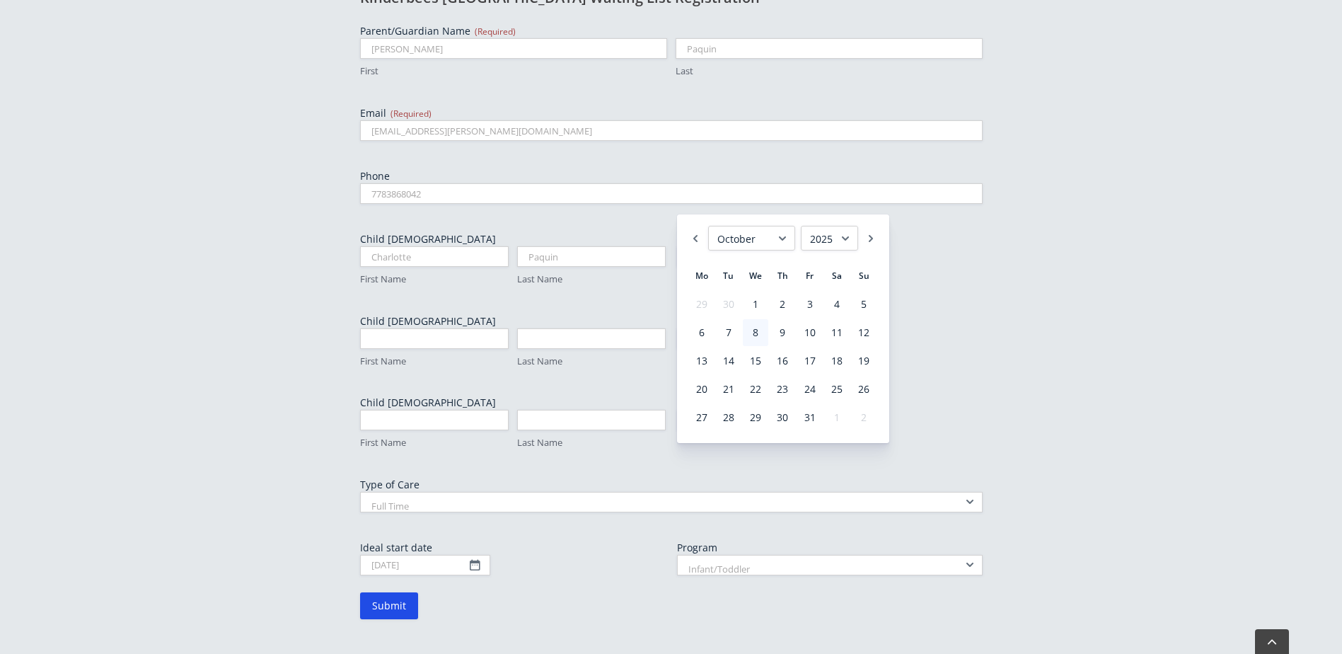
click at [814, 240] on select "1925 1926 1927 1928 1929 1930 1931 1932 1933 1934 1935 1936 1937 1938 1939 1940…" at bounding box center [829, 238] width 57 height 25
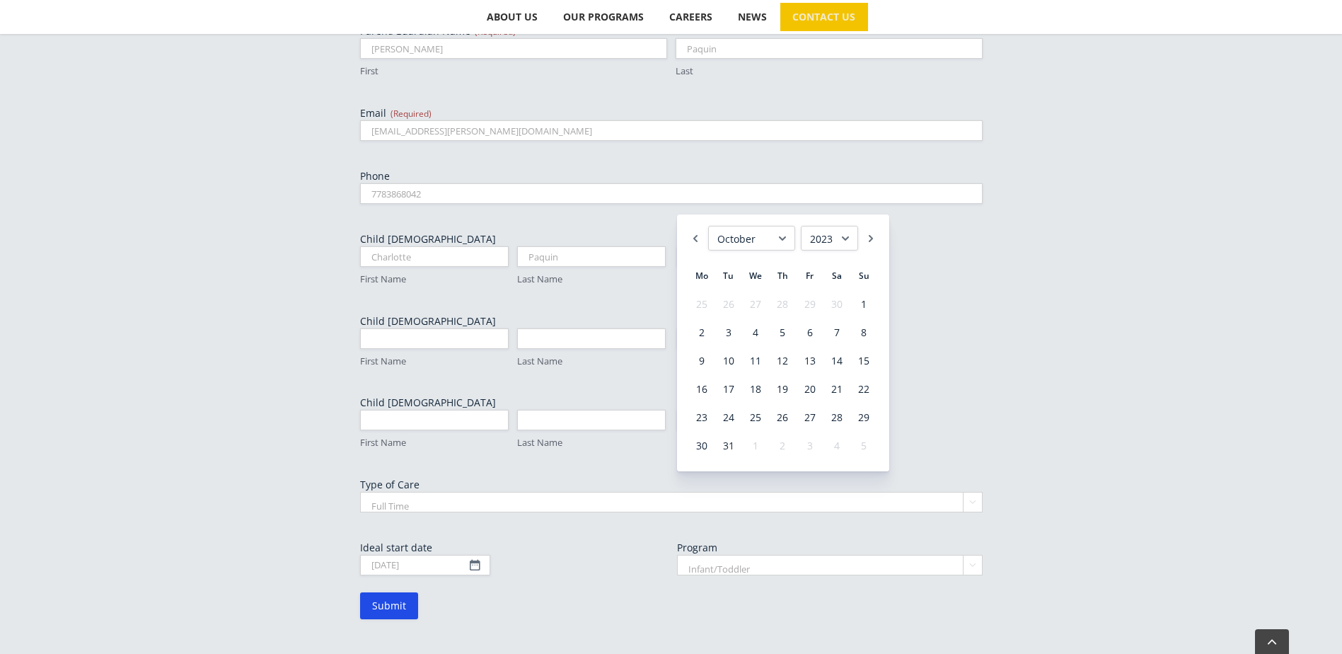
click at [748, 230] on select "January February March April May June July August September October November De…" at bounding box center [751, 238] width 87 height 25
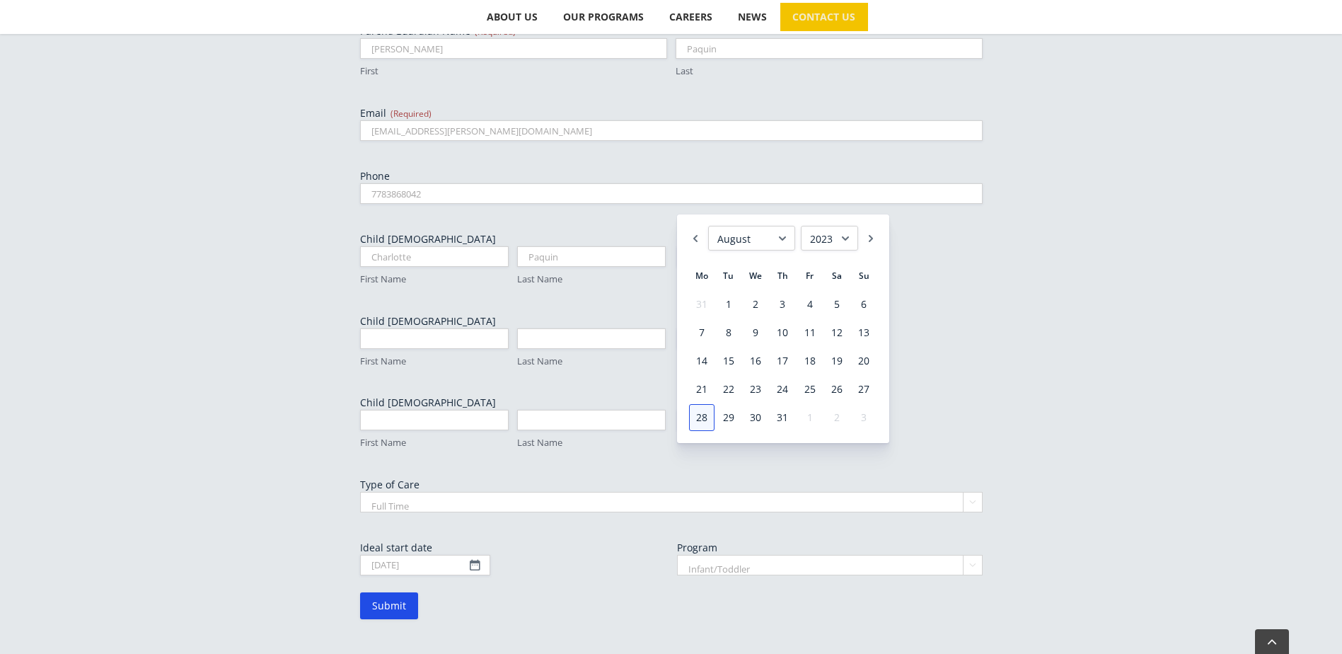
click at [705, 417] on link "28" at bounding box center [701, 417] width 25 height 27
type input "[DATE]"
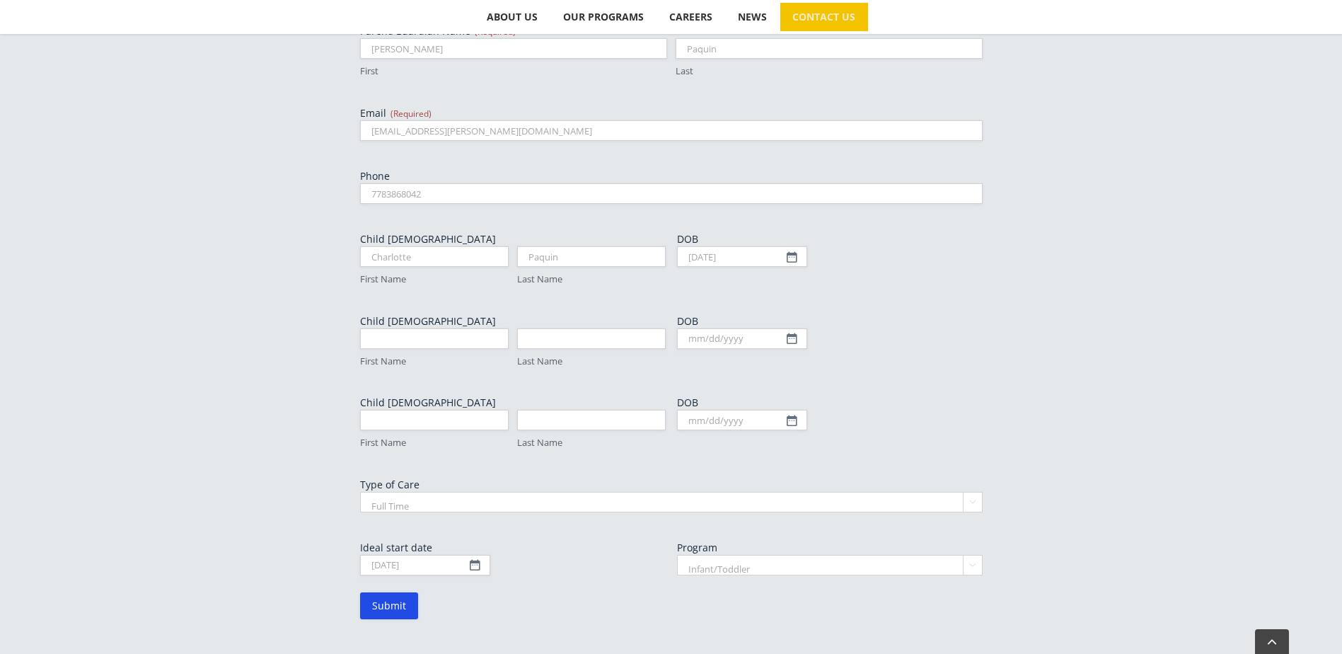
click at [552, 555] on div "[DATE] MM slash DD slash YYYY" at bounding box center [513, 565] width 306 height 21
click at [468, 555] on input "[DATE]" at bounding box center [425, 565] width 130 height 21
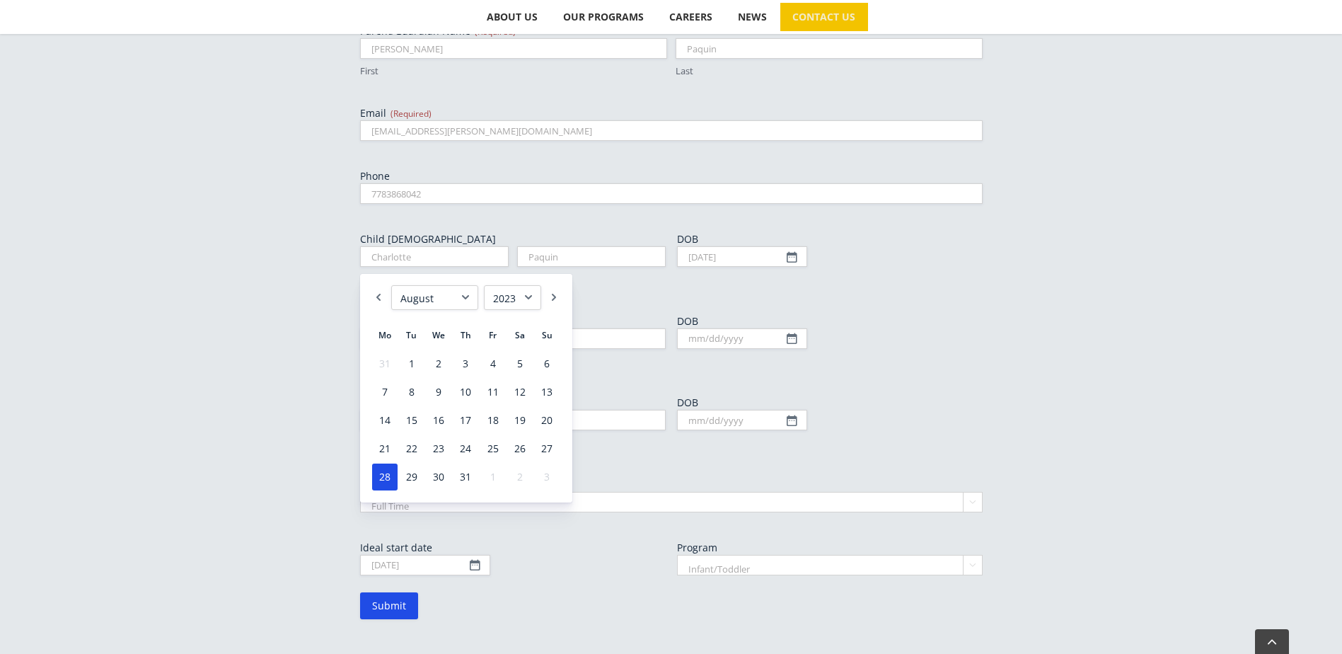
click at [519, 306] on select "1925 1926 1927 1928 1929 1930 1931 1932 1933 1934 1935 1936 1937 1938 1939 1940…" at bounding box center [512, 297] width 57 height 25
click at [468, 482] on link "28" at bounding box center [465, 476] width 25 height 27
type input "[DATE]"
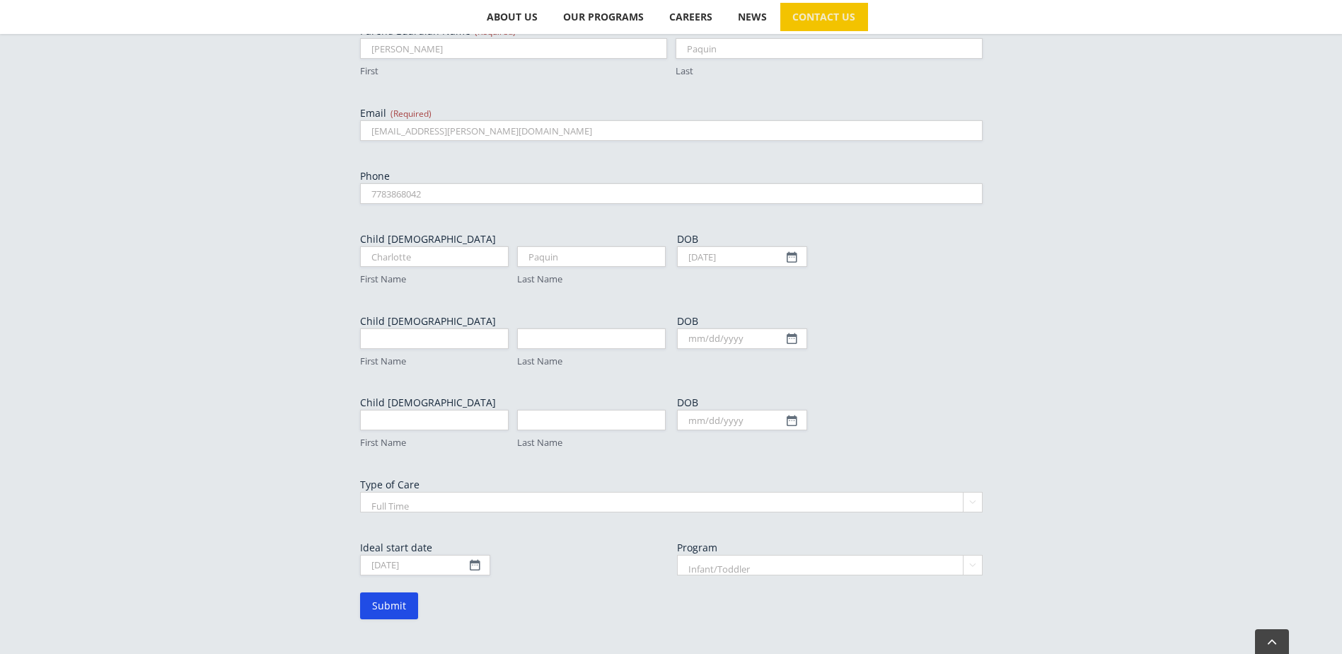
click at [791, 555] on select "Infant/Toddler Preschool" at bounding box center [830, 565] width 306 height 21
select select "Preschool"
click at [677, 555] on select "Infant/Toddler Preschool" at bounding box center [830, 565] width 306 height 21
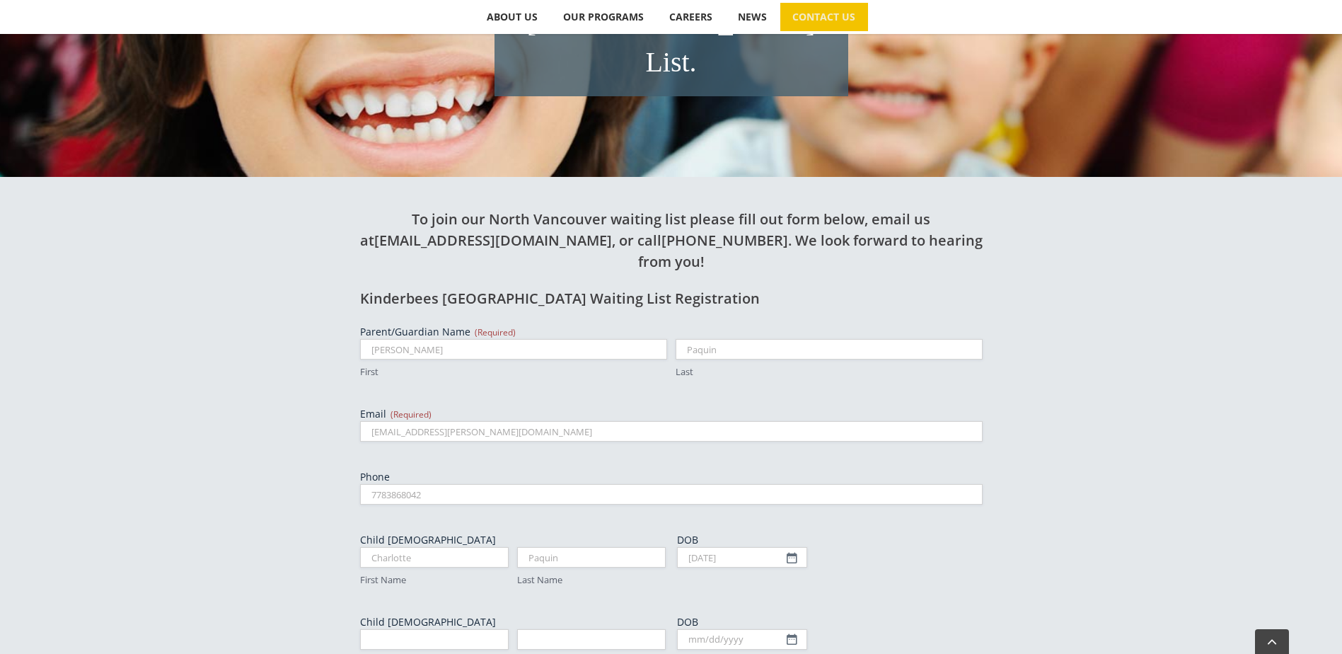
scroll to position [766, 0]
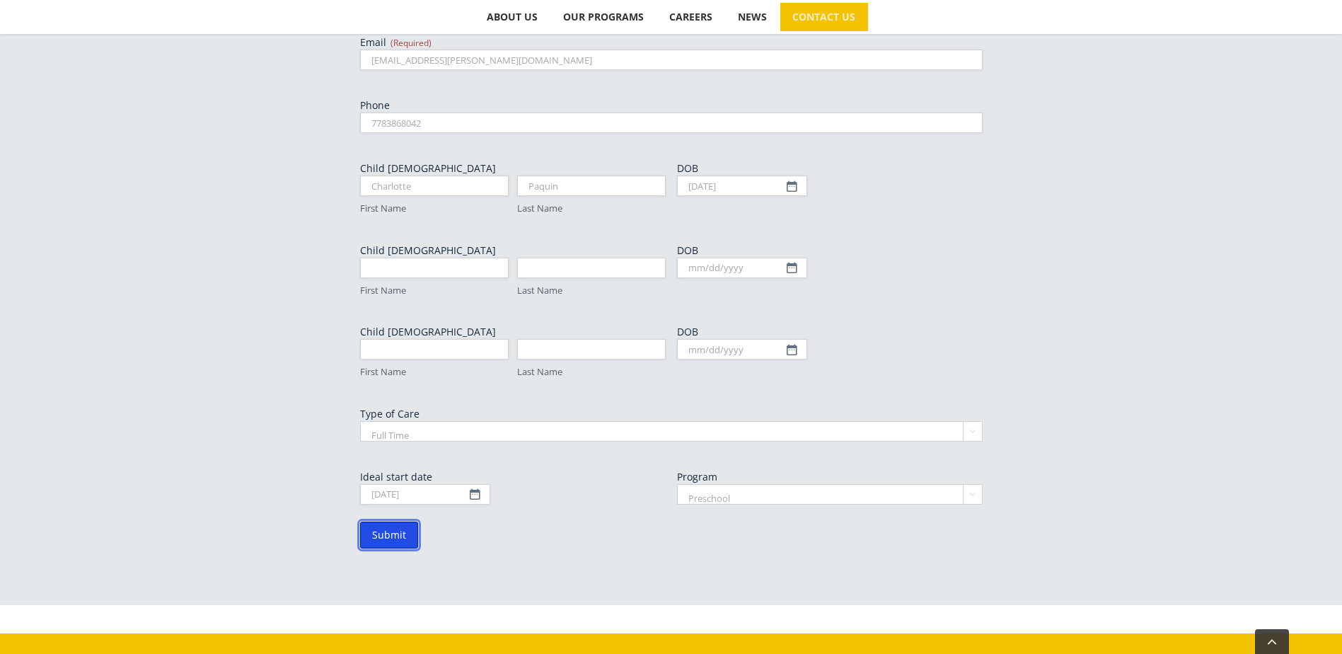
click at [394, 521] on input "Submit" at bounding box center [389, 534] width 58 height 27
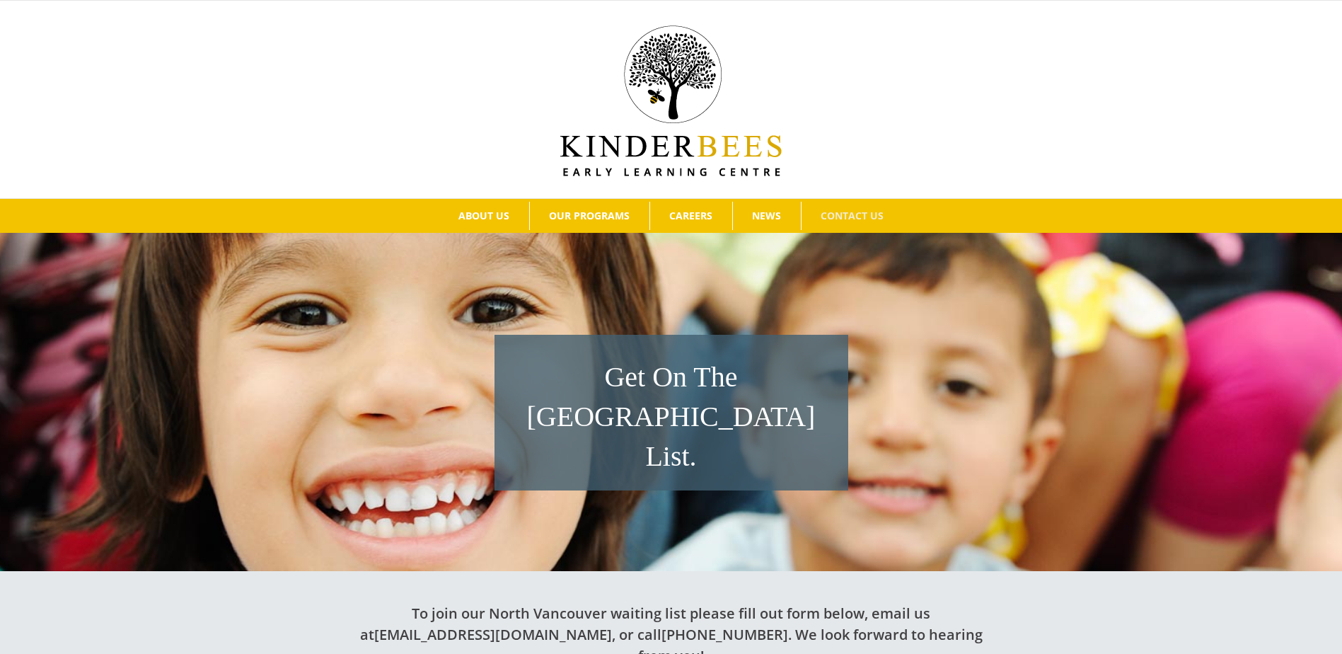
click at [694, 420] on h1 "Get On The [GEOGRAPHIC_DATA] List." at bounding box center [672, 416] width 340 height 119
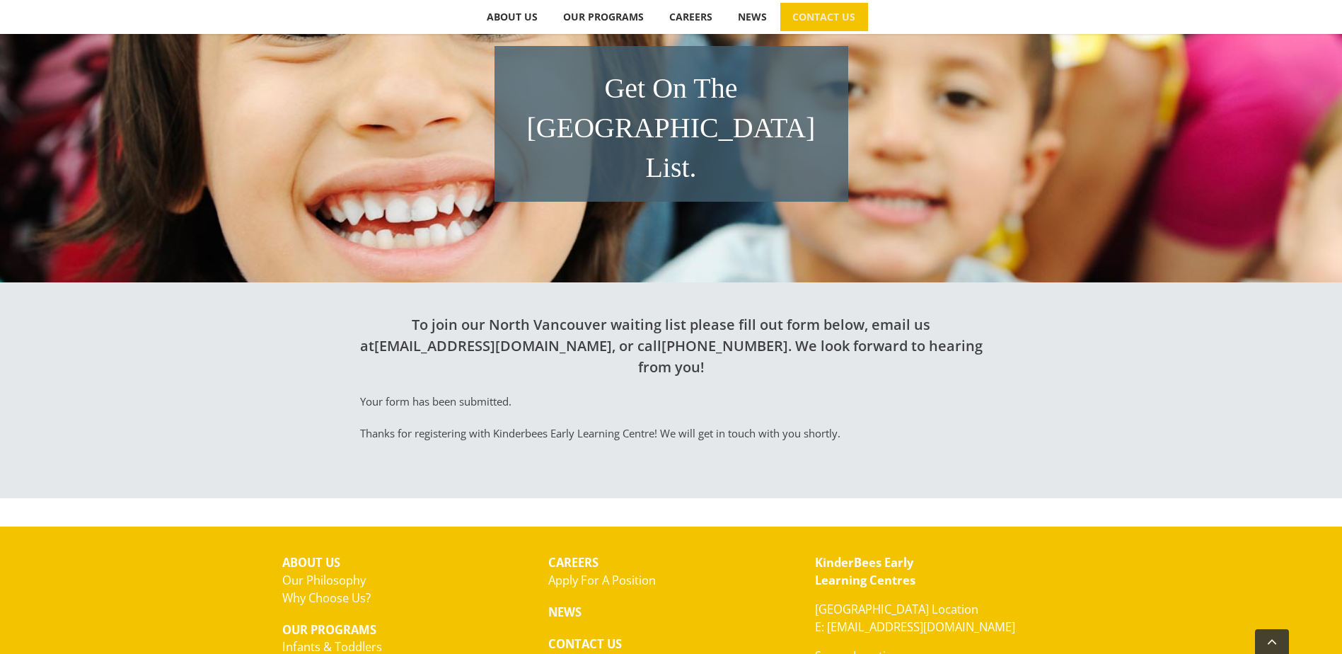
scroll to position [142, 0]
